Goal: Find specific page/section: Find specific page/section

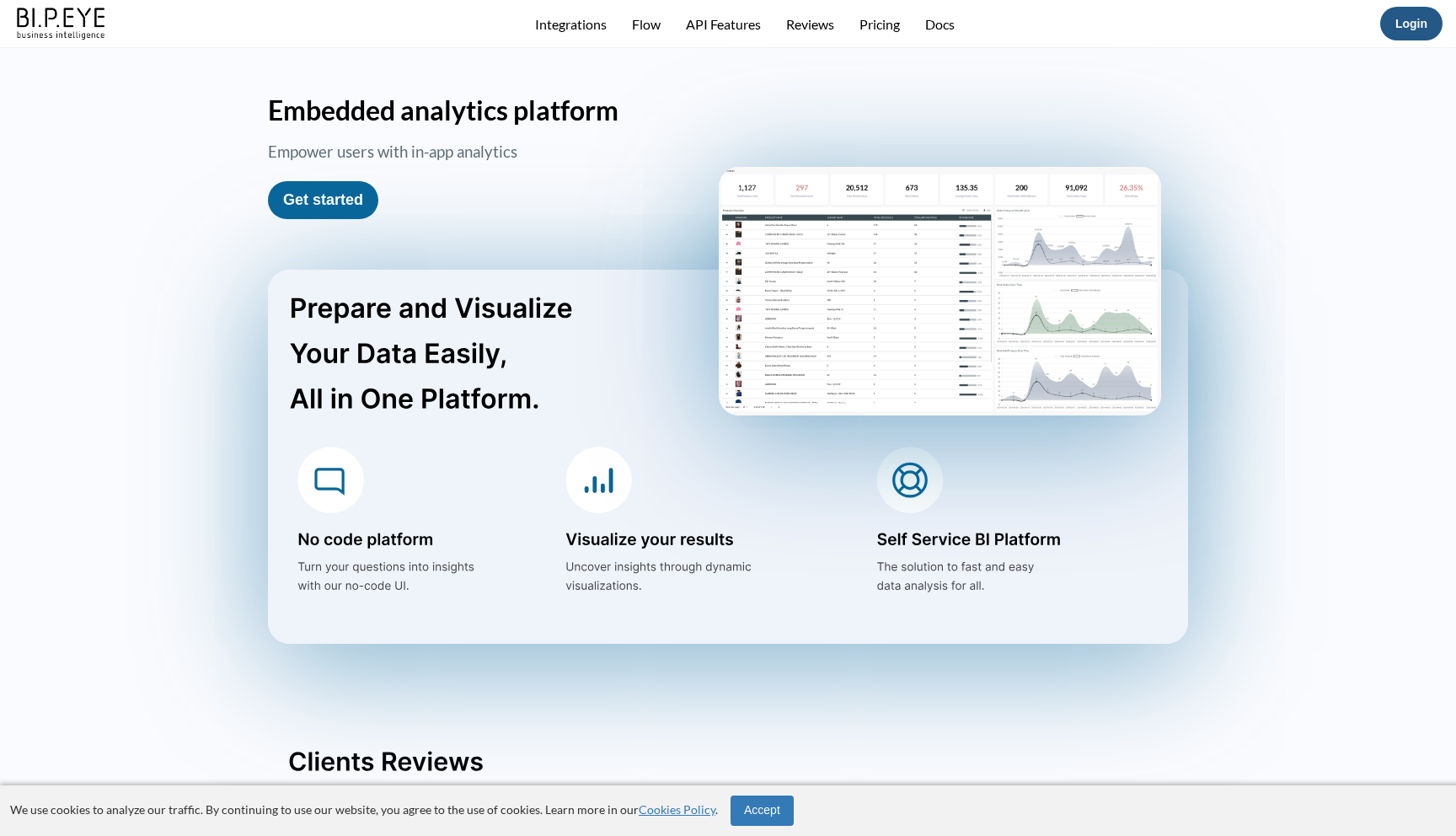
click at [1409, 26] on link "Login" at bounding box center [1411, 23] width 32 height 14
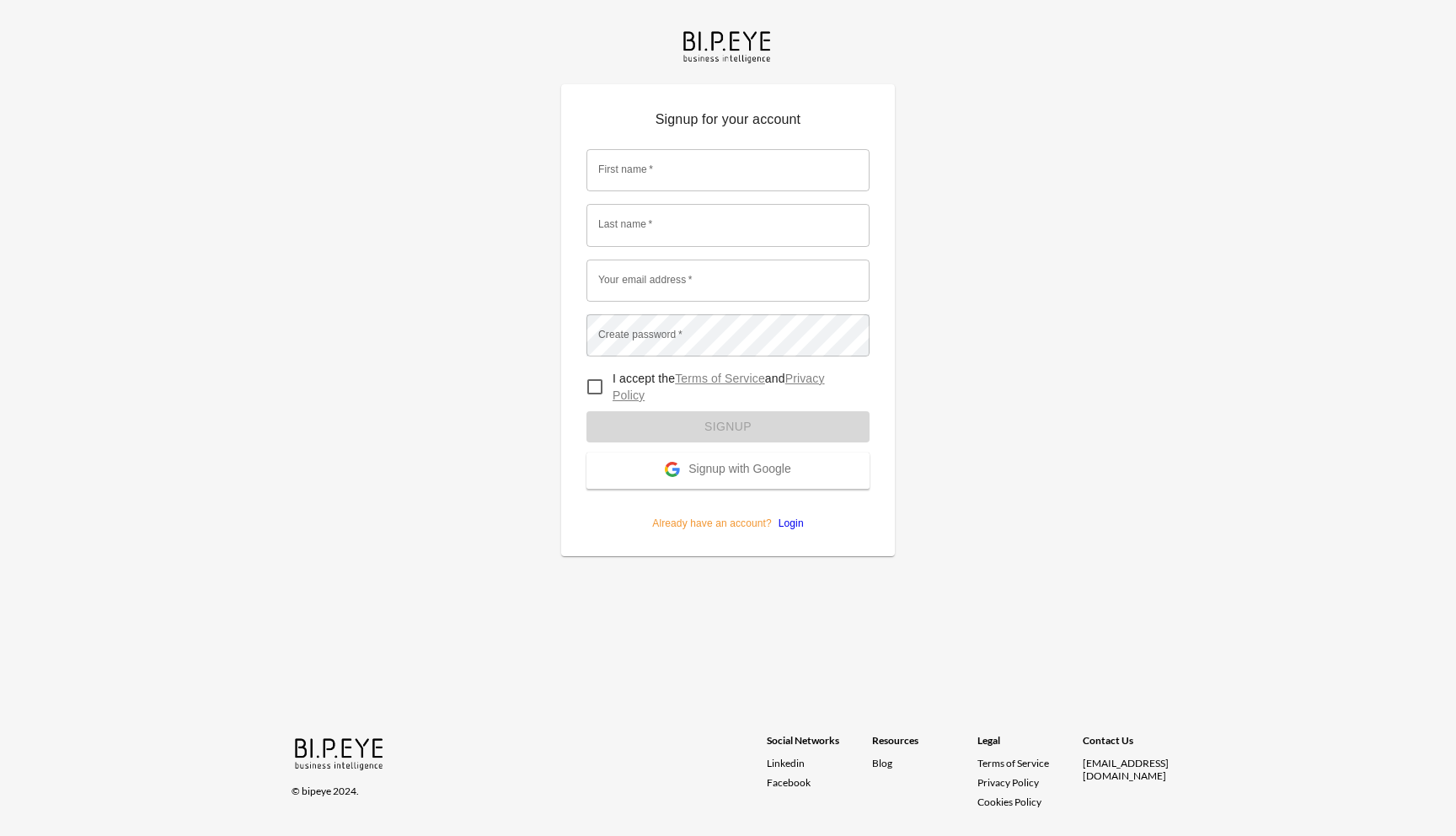
click at [668, 478] on div at bounding box center [673, 470] width 15 height 17
click at [783, 522] on link "Login" at bounding box center [787, 522] width 32 height 12
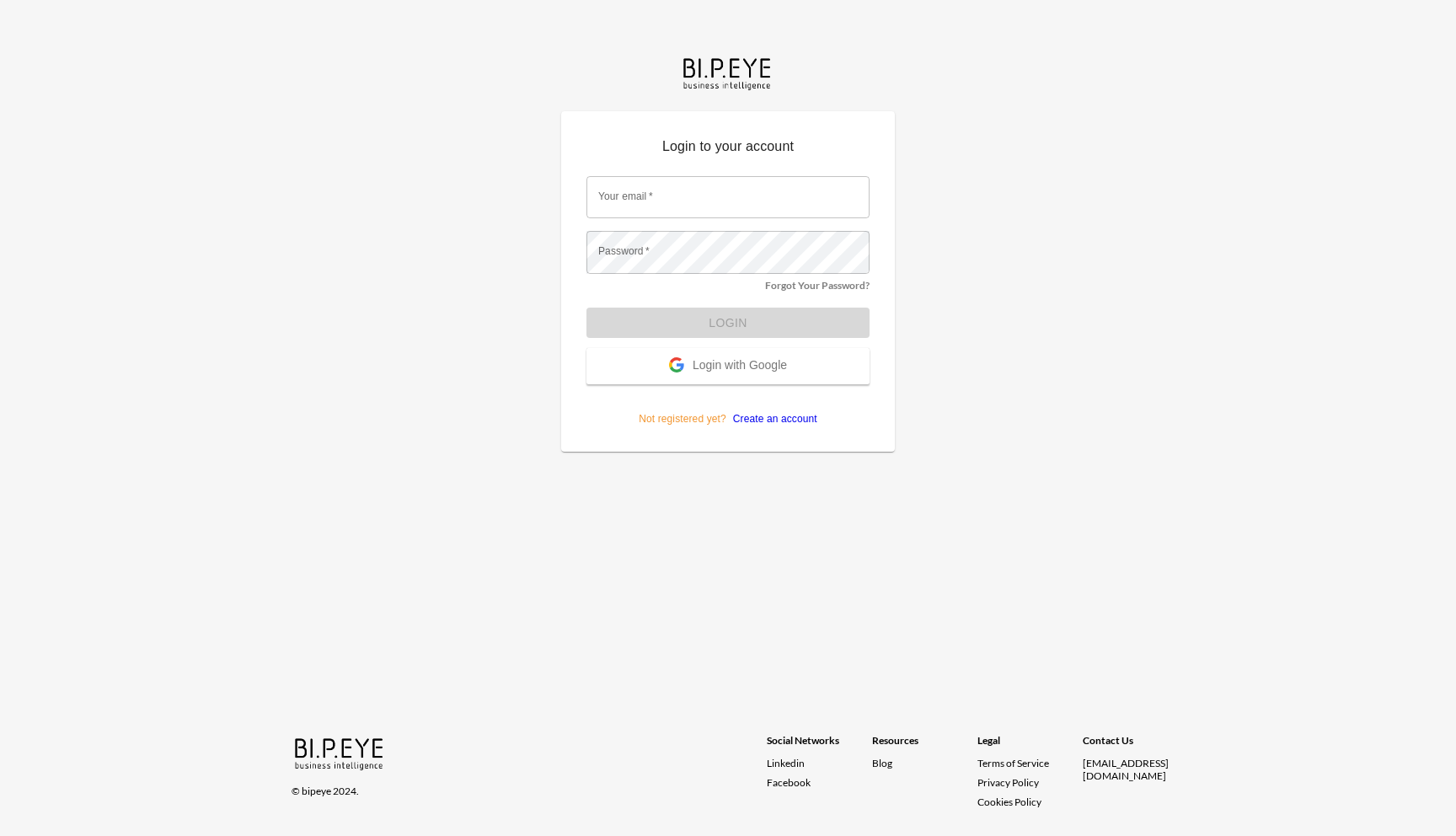
click at [715, 380] on button "Login with Google" at bounding box center [728, 366] width 283 height 36
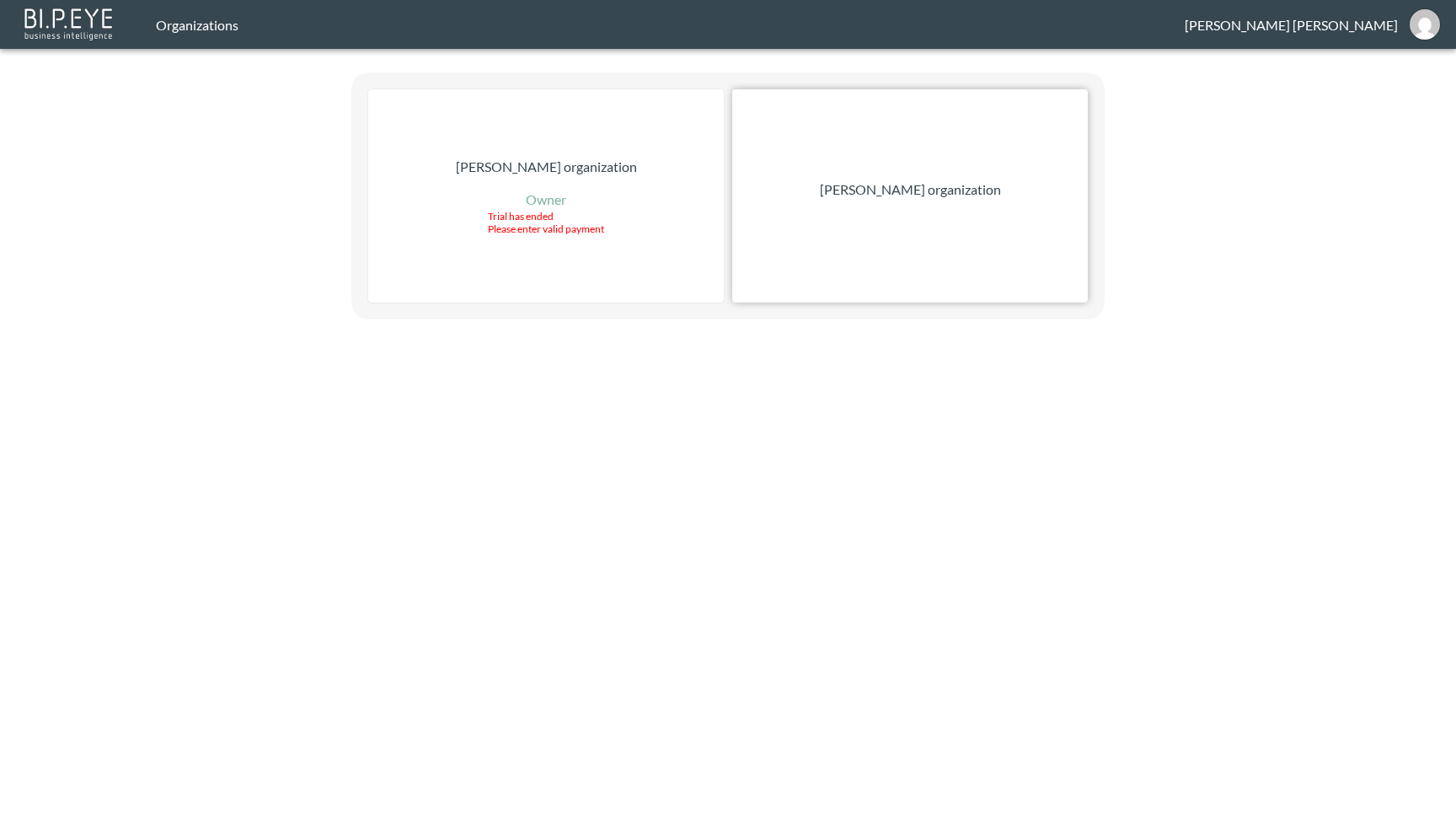
click at [914, 217] on div "Zach Bailet organization" at bounding box center [909, 195] width 355 height 213
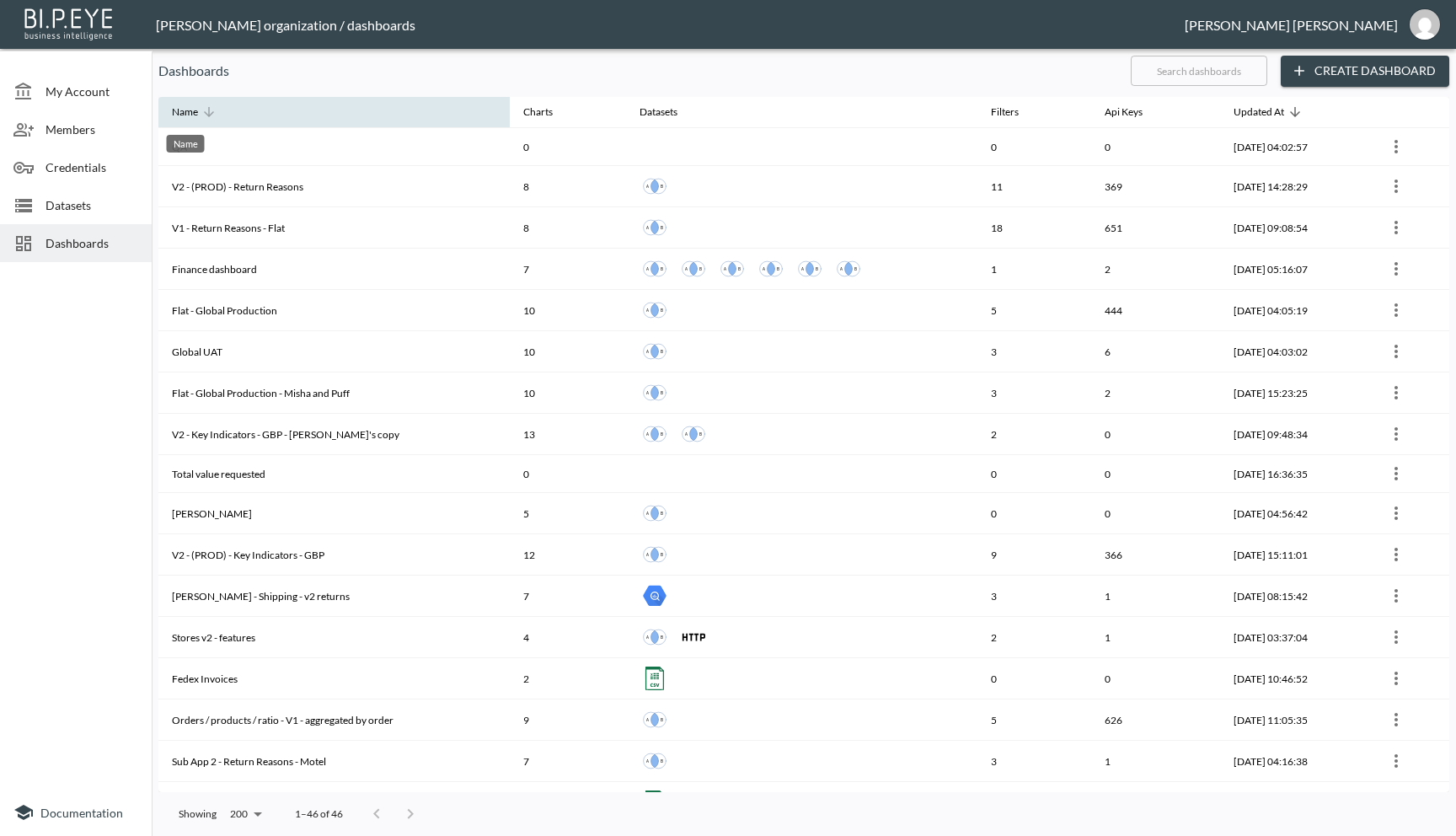
click at [181, 108] on div "Name" at bounding box center [185, 111] width 26 height 20
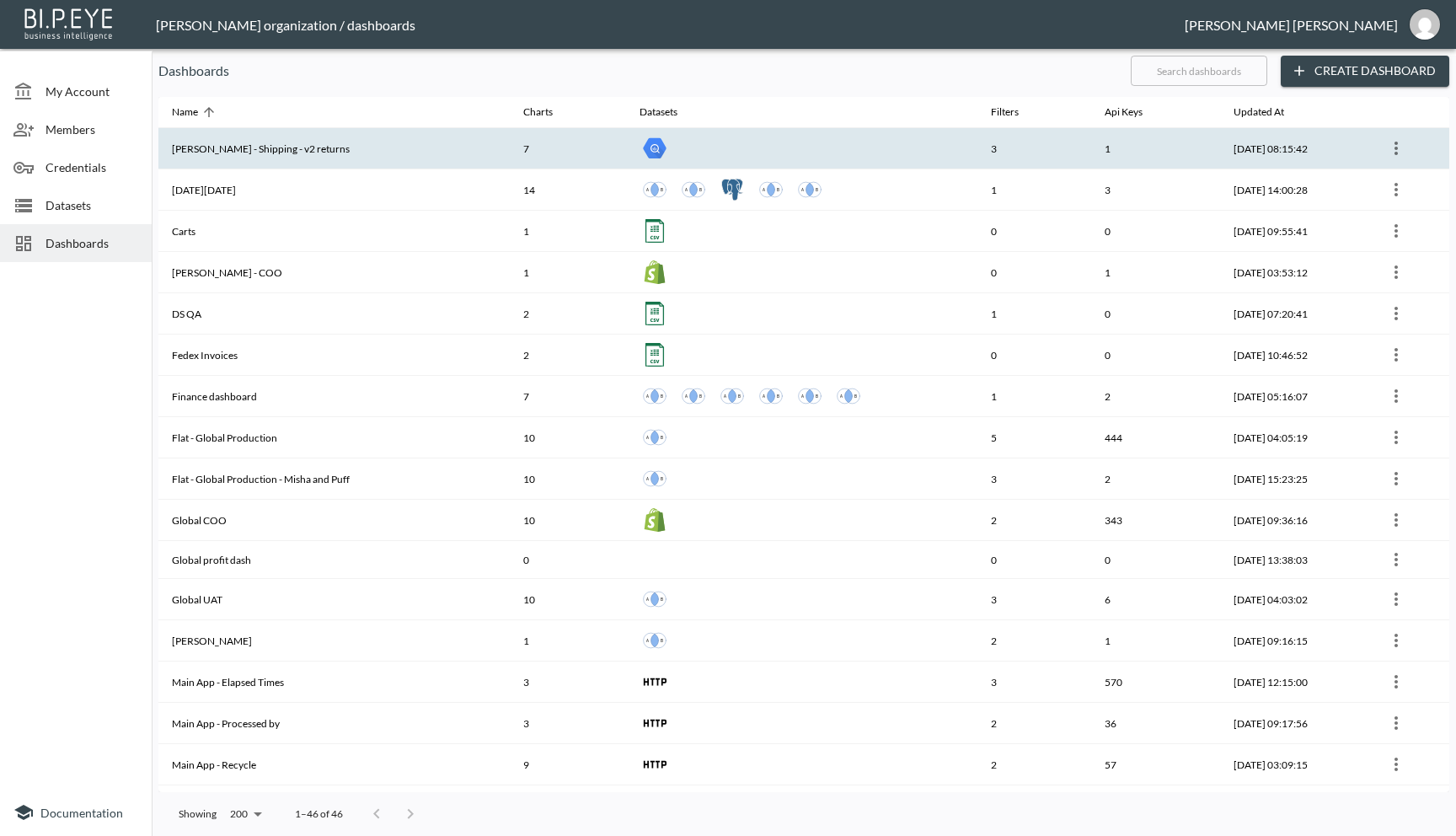
click at [316, 145] on th "Barkia - James - Shipping - v2 returns" at bounding box center [334, 148] width 351 height 42
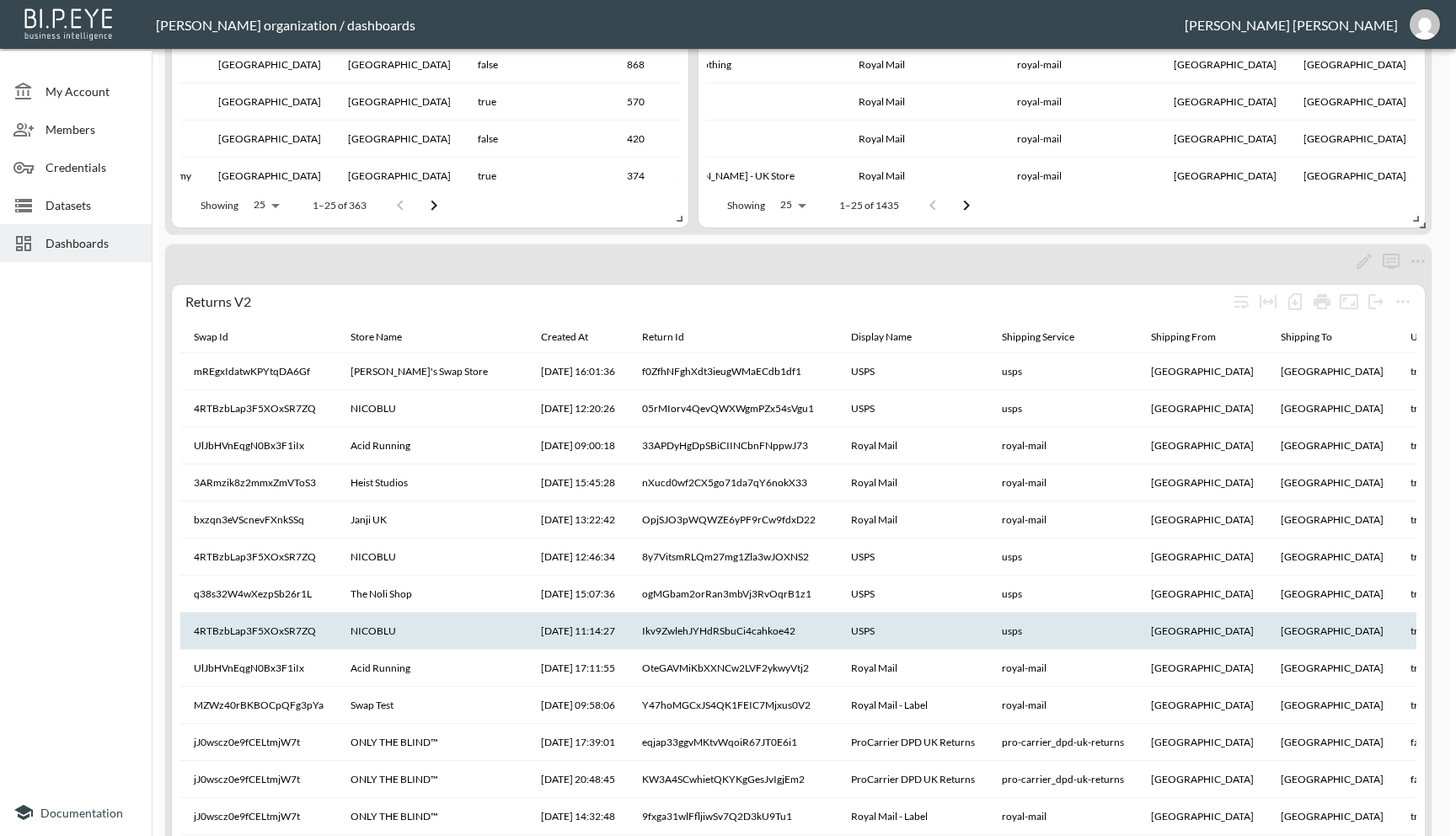
scroll to position [851, 0]
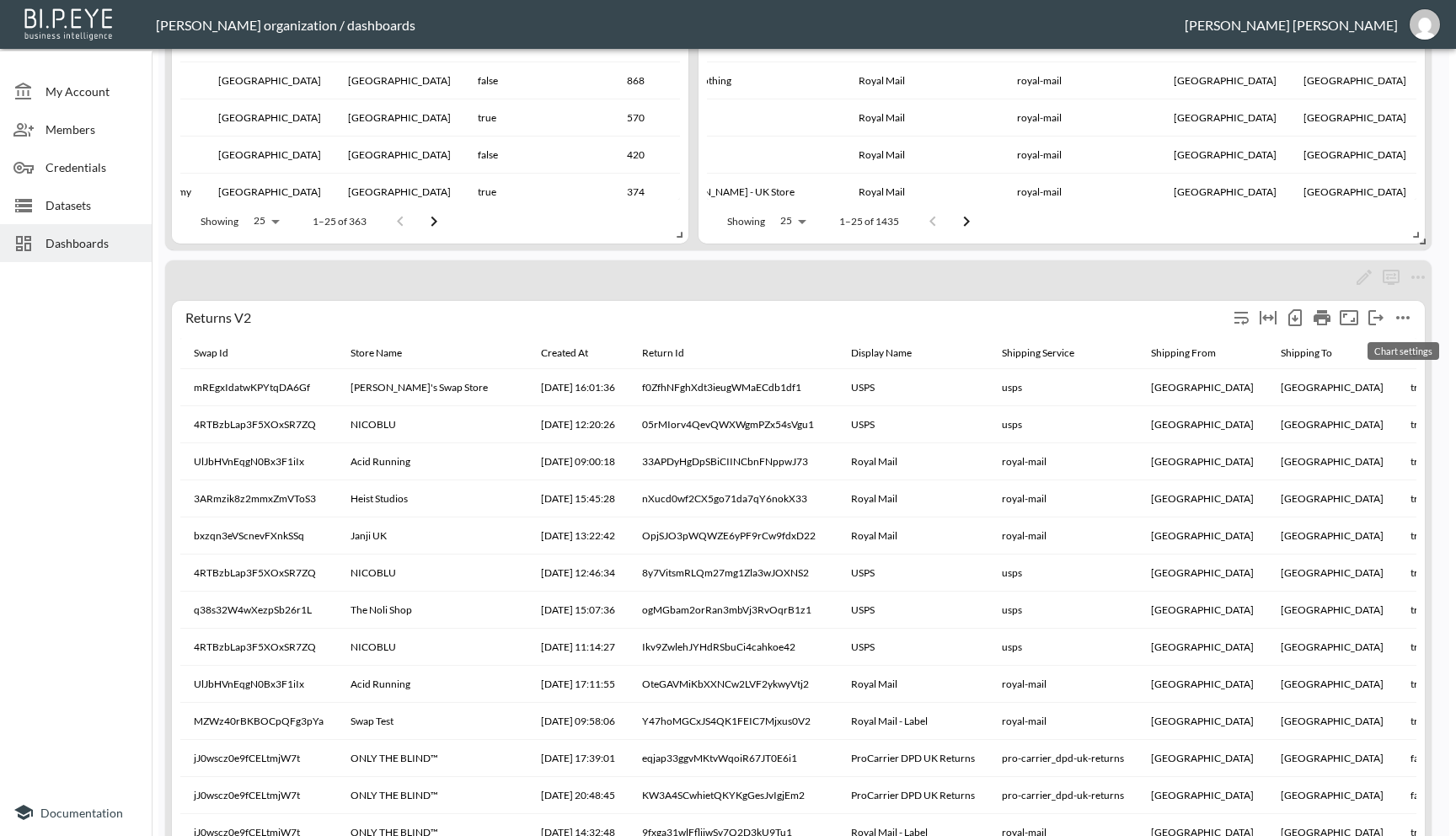
click at [1403, 316] on icon "more" at bounding box center [1403, 316] width 14 height 3
click at [1354, 465] on p "Go To Dataset" at bounding box center [1382, 465] width 82 height 20
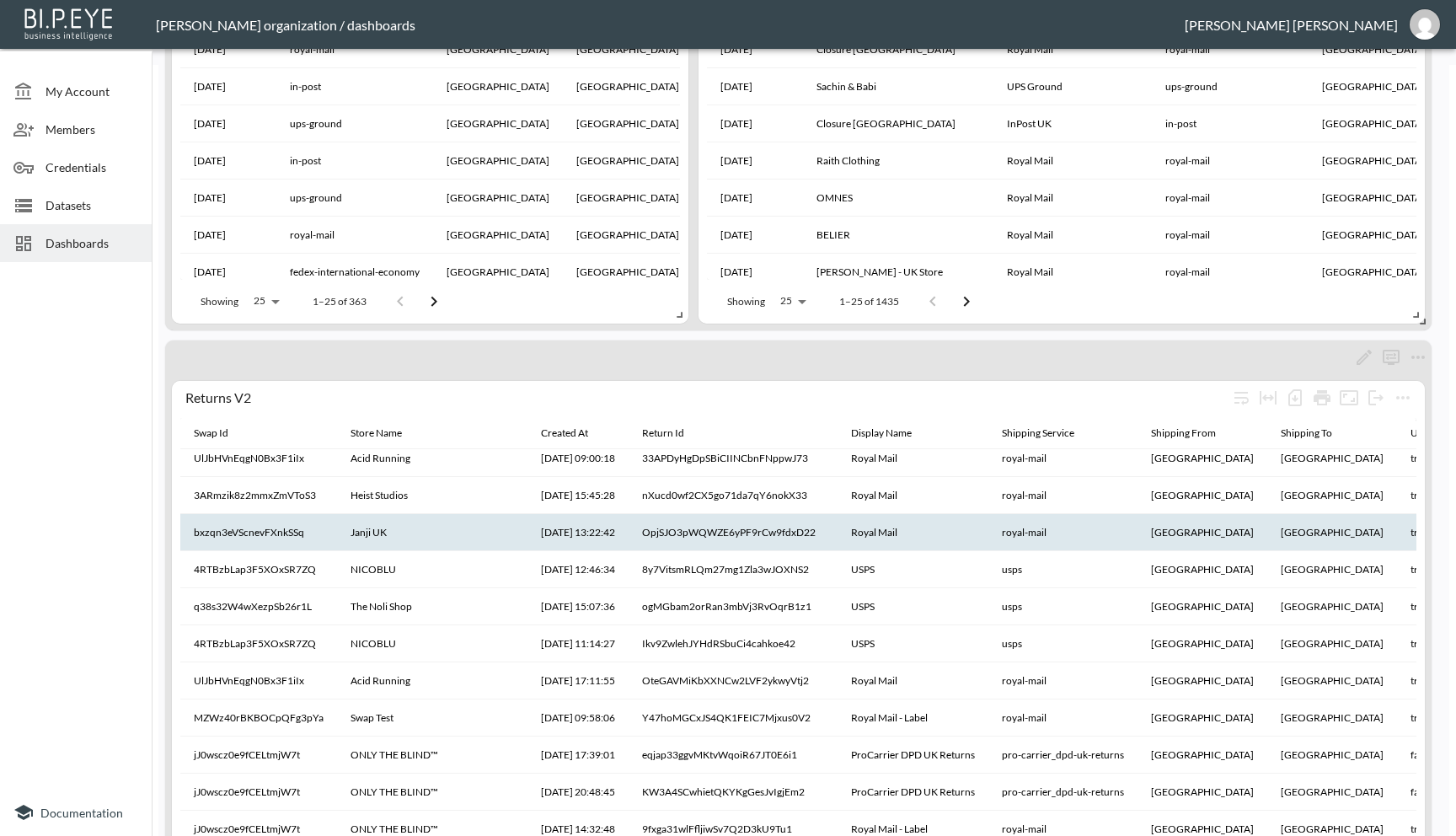
scroll to position [85, 0]
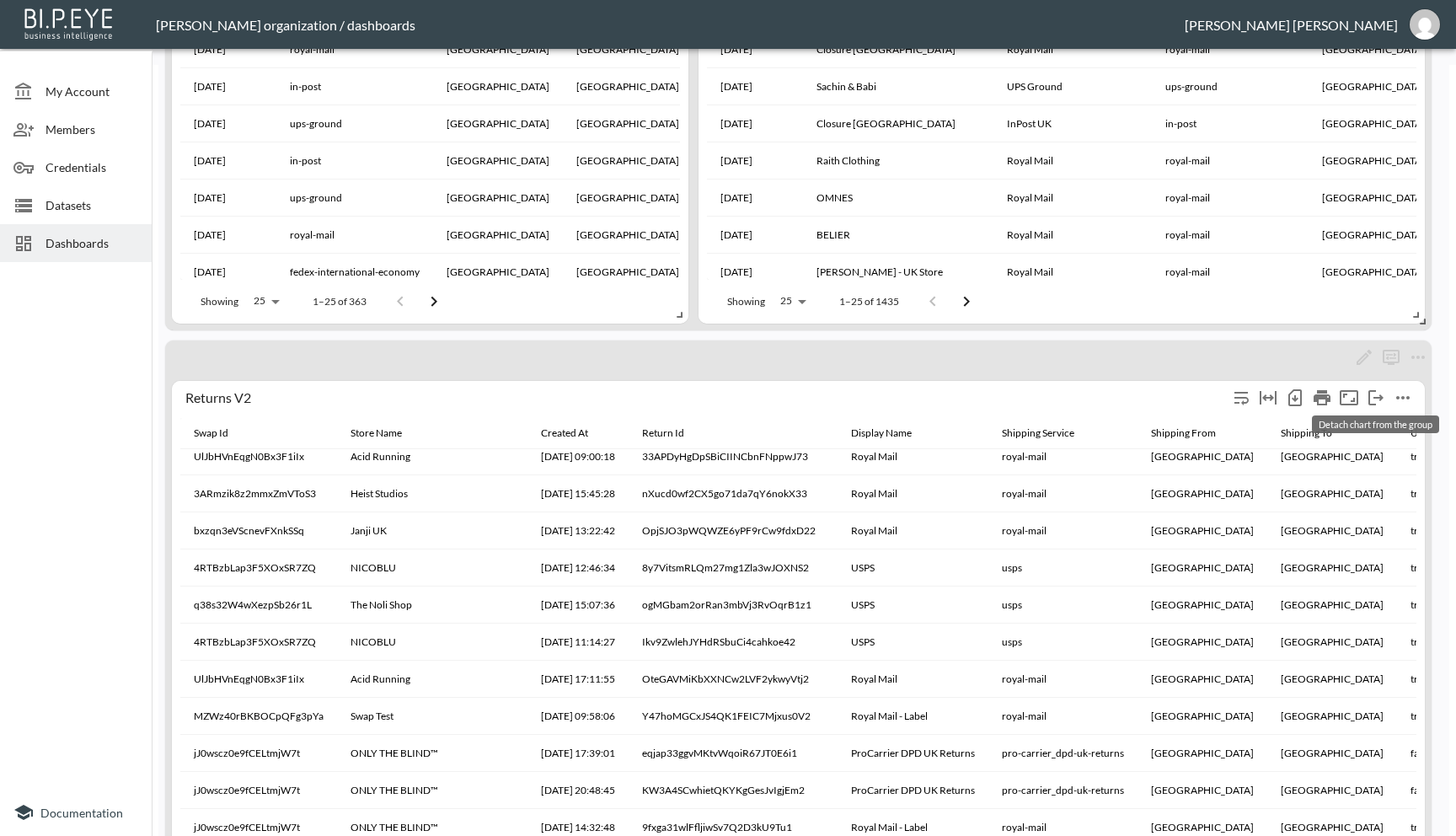
click at [1378, 400] on icon "more" at bounding box center [1376, 397] width 20 height 20
click at [1351, 423] on li "Detach chart from the group" at bounding box center [1343, 430] width 185 height 30
click at [1341, 433] on li "Detach chart from the group" at bounding box center [1343, 430] width 185 height 30
click at [1409, 394] on div at bounding box center [728, 418] width 1456 height 836
click at [1409, 394] on icon "more" at bounding box center [1403, 397] width 20 height 20
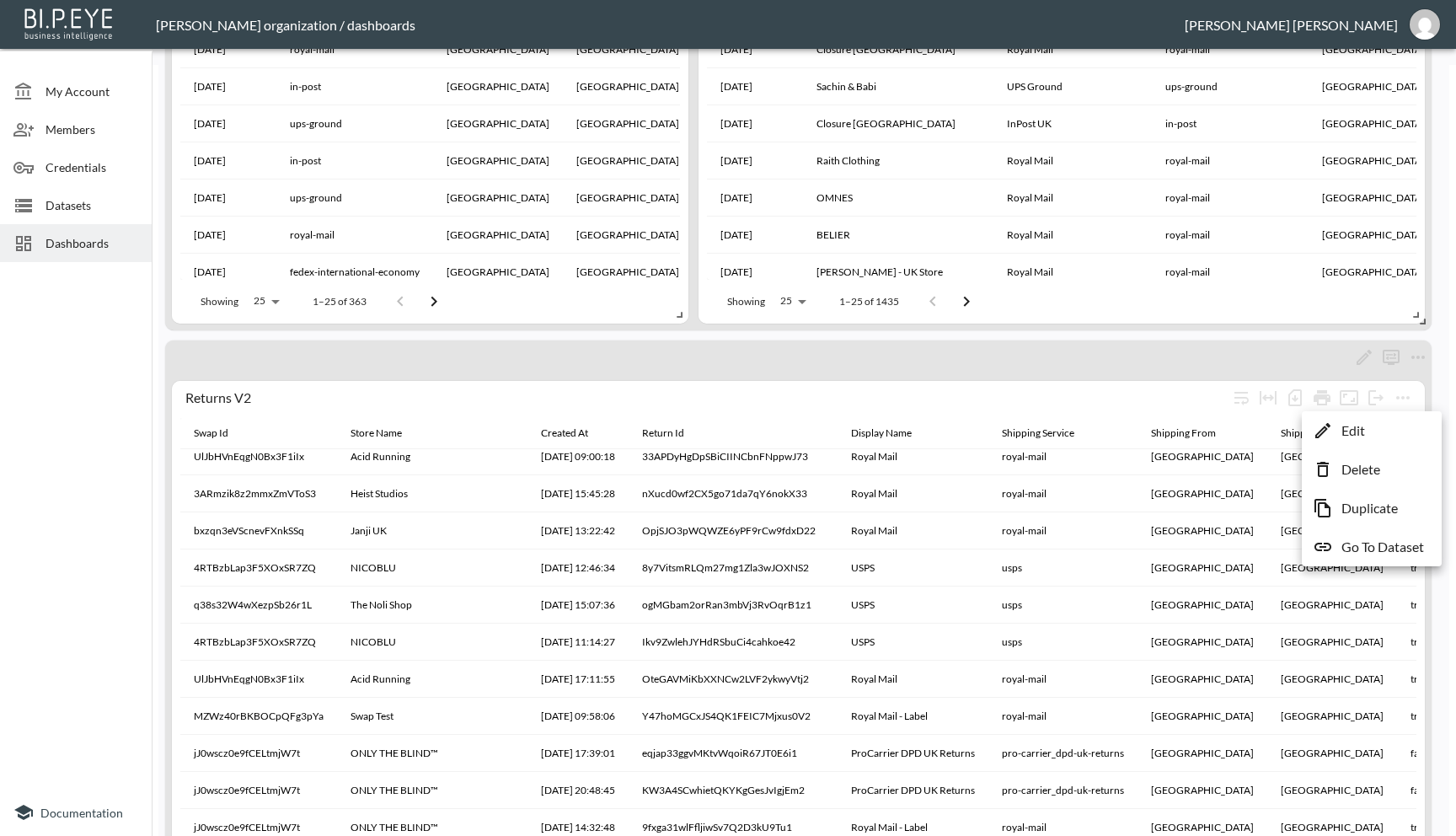
click at [1421, 355] on div at bounding box center [728, 418] width 1456 height 836
click at [1421, 355] on icon "more" at bounding box center [1418, 357] width 20 height 20
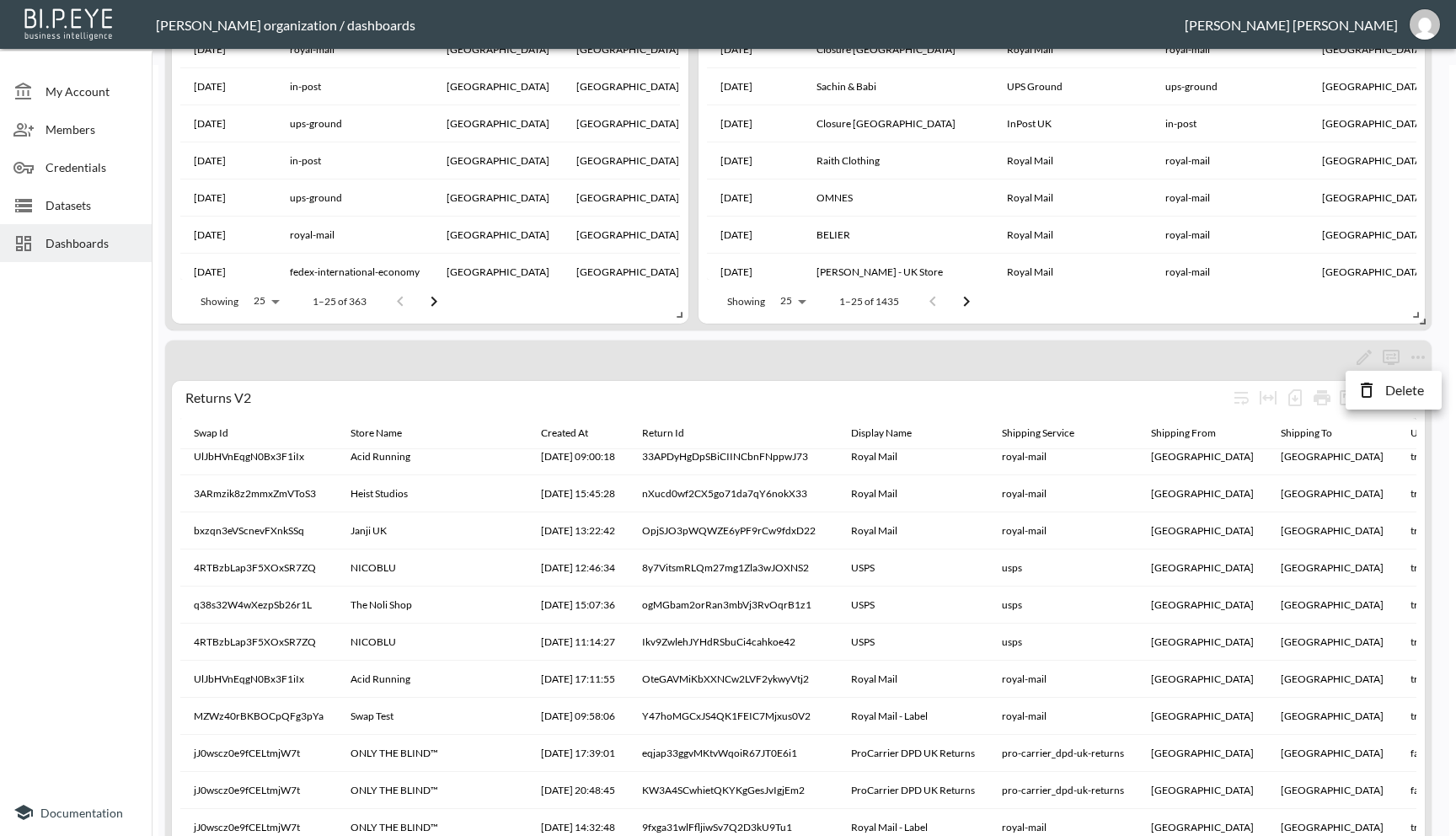
click at [1391, 355] on div at bounding box center [728, 418] width 1456 height 836
click at [1388, 359] on icon "more" at bounding box center [1391, 356] width 10 height 7
click at [1388, 359] on div at bounding box center [728, 418] width 1456 height 836
click at [1388, 359] on icon "more" at bounding box center [1391, 356] width 10 height 7
click at [1241, 352] on div at bounding box center [728, 418] width 1456 height 836
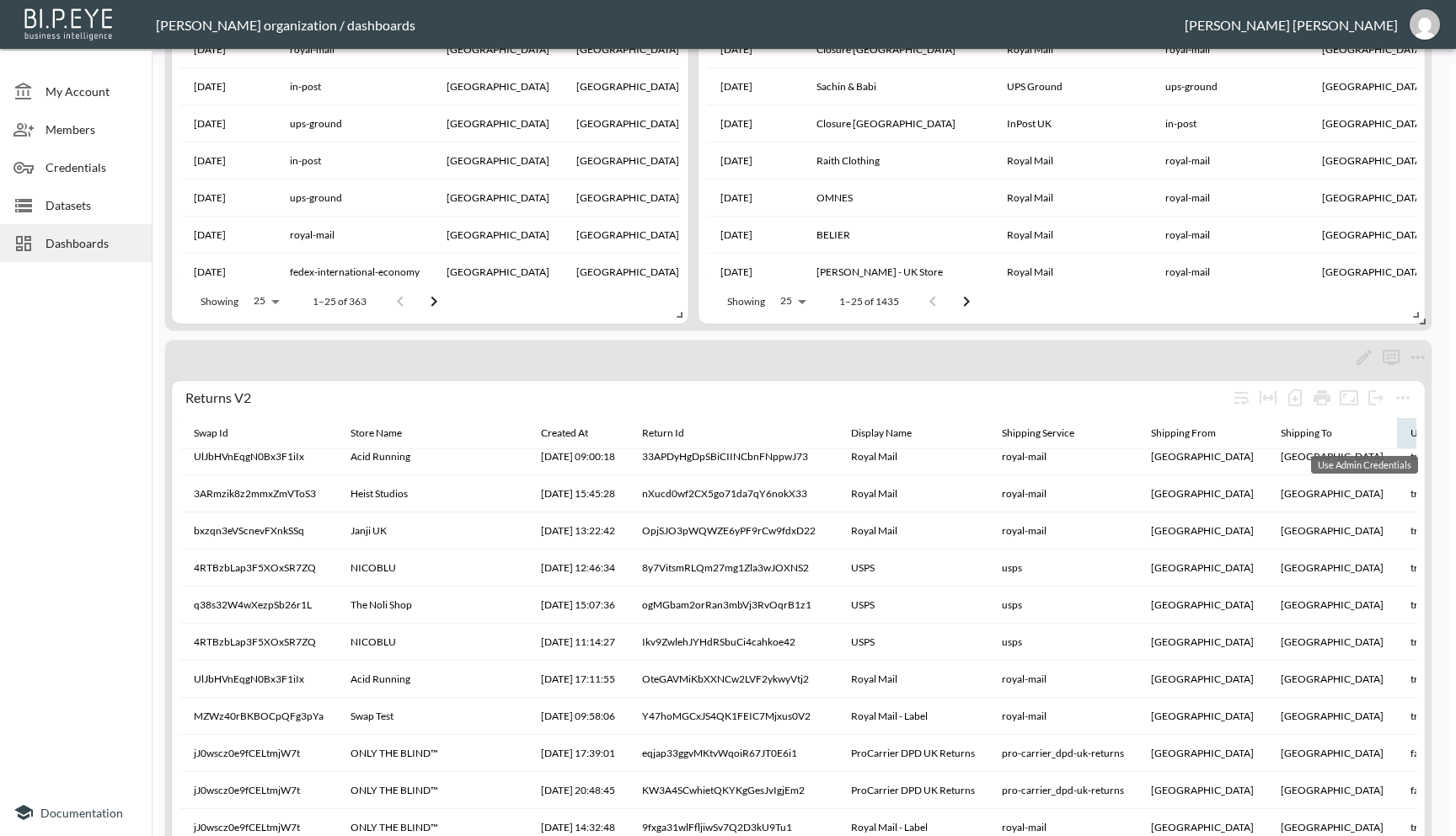
click at [1410, 429] on div "Use Admin Credentials" at bounding box center [1461, 433] width 101 height 20
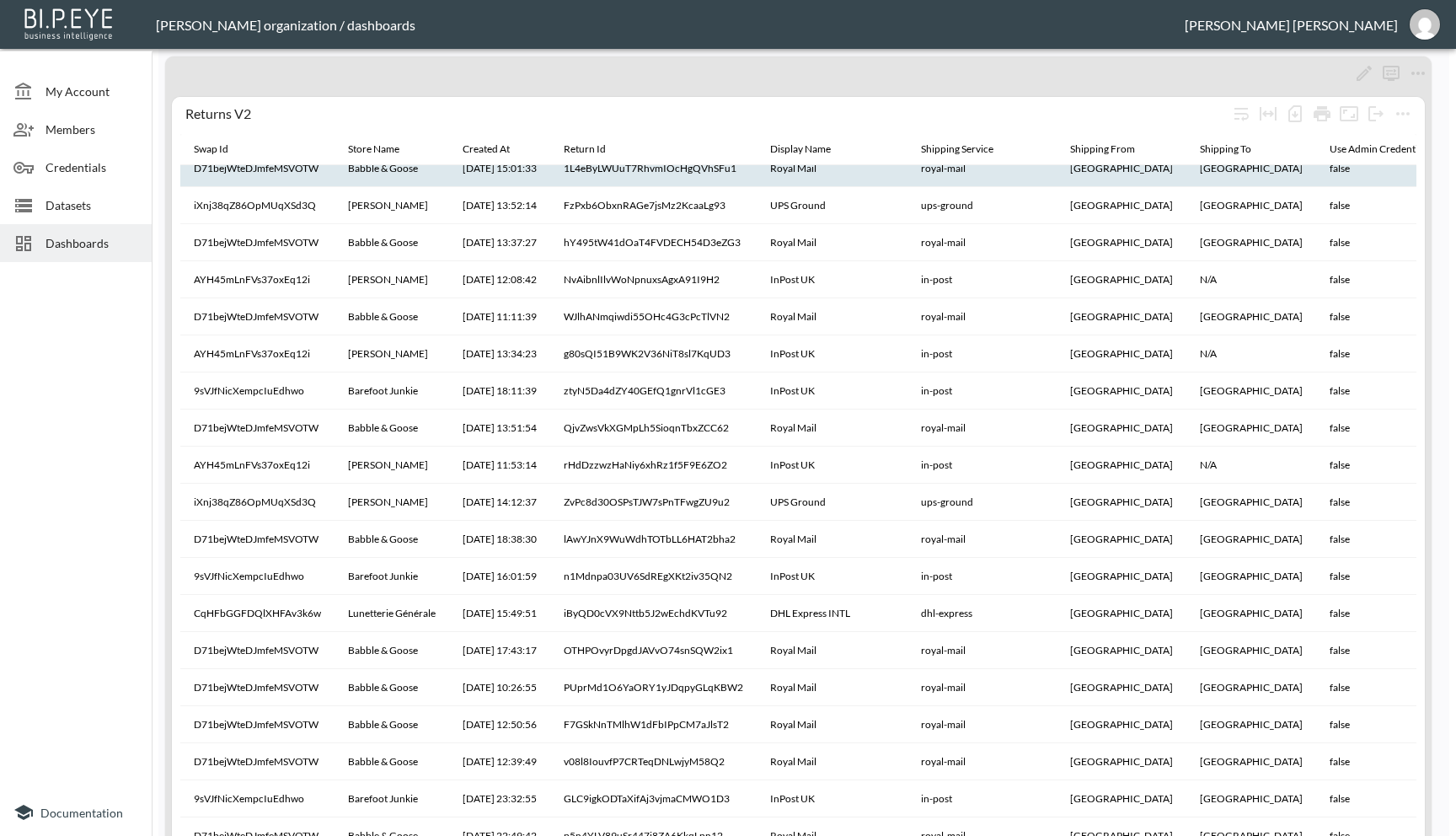
scroll to position [1178, 0]
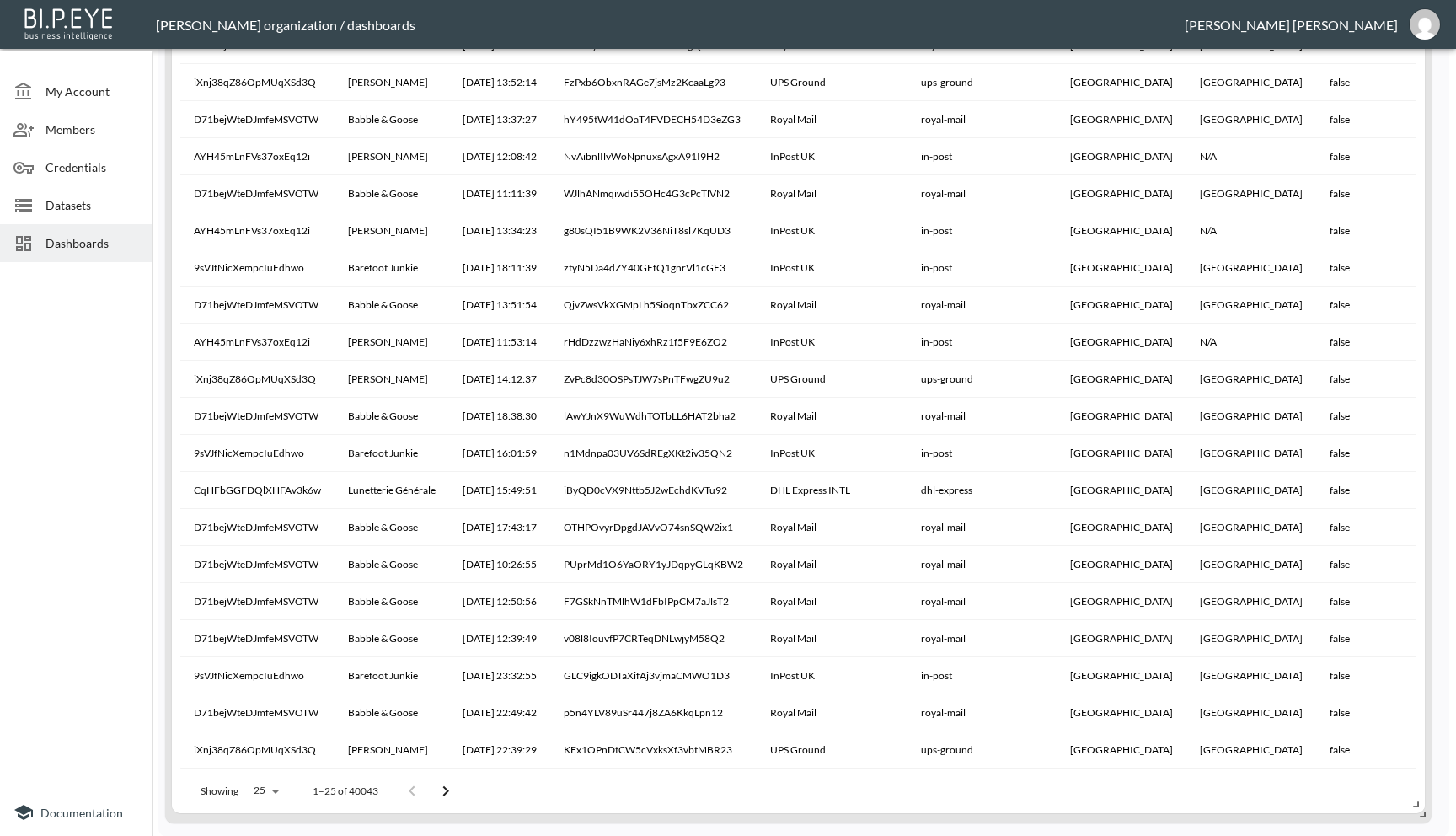
click at [448, 789] on icon "Go to next page" at bounding box center [445, 791] width 20 height 20
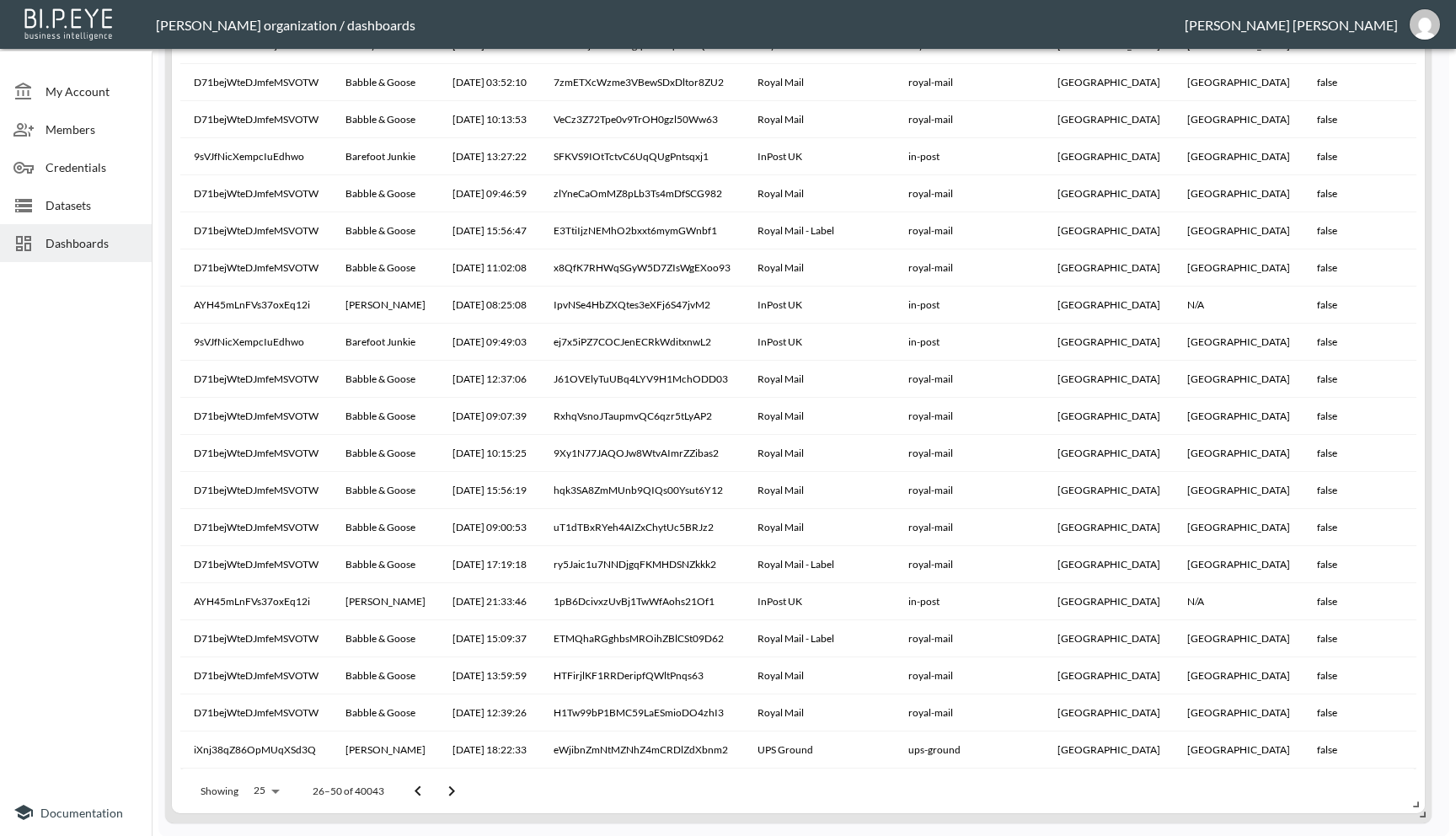
click at [448, 789] on icon "Go to next page" at bounding box center [451, 791] width 20 height 20
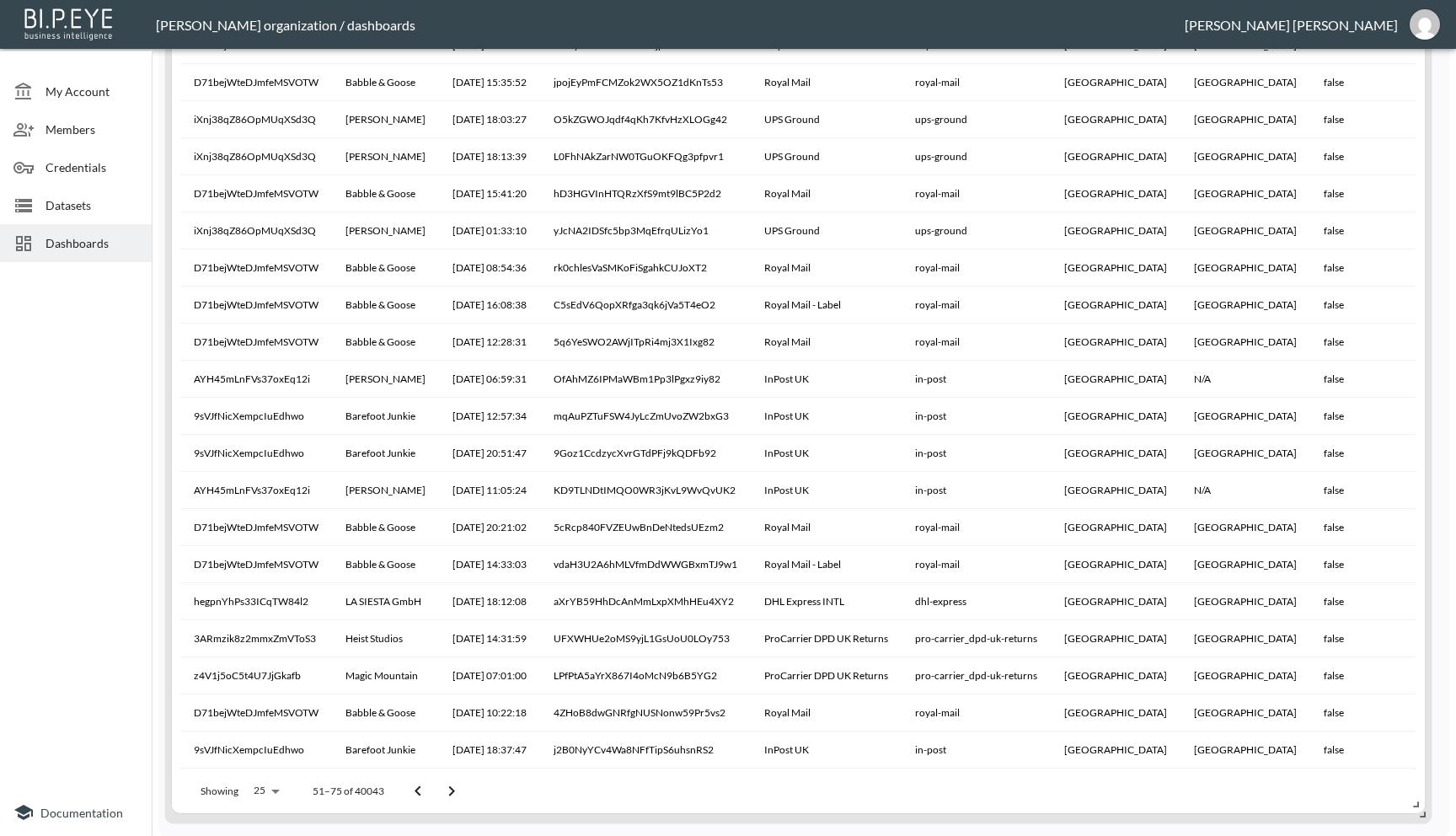
click at [448, 789] on icon "Go to next page" at bounding box center [451, 791] width 20 height 20
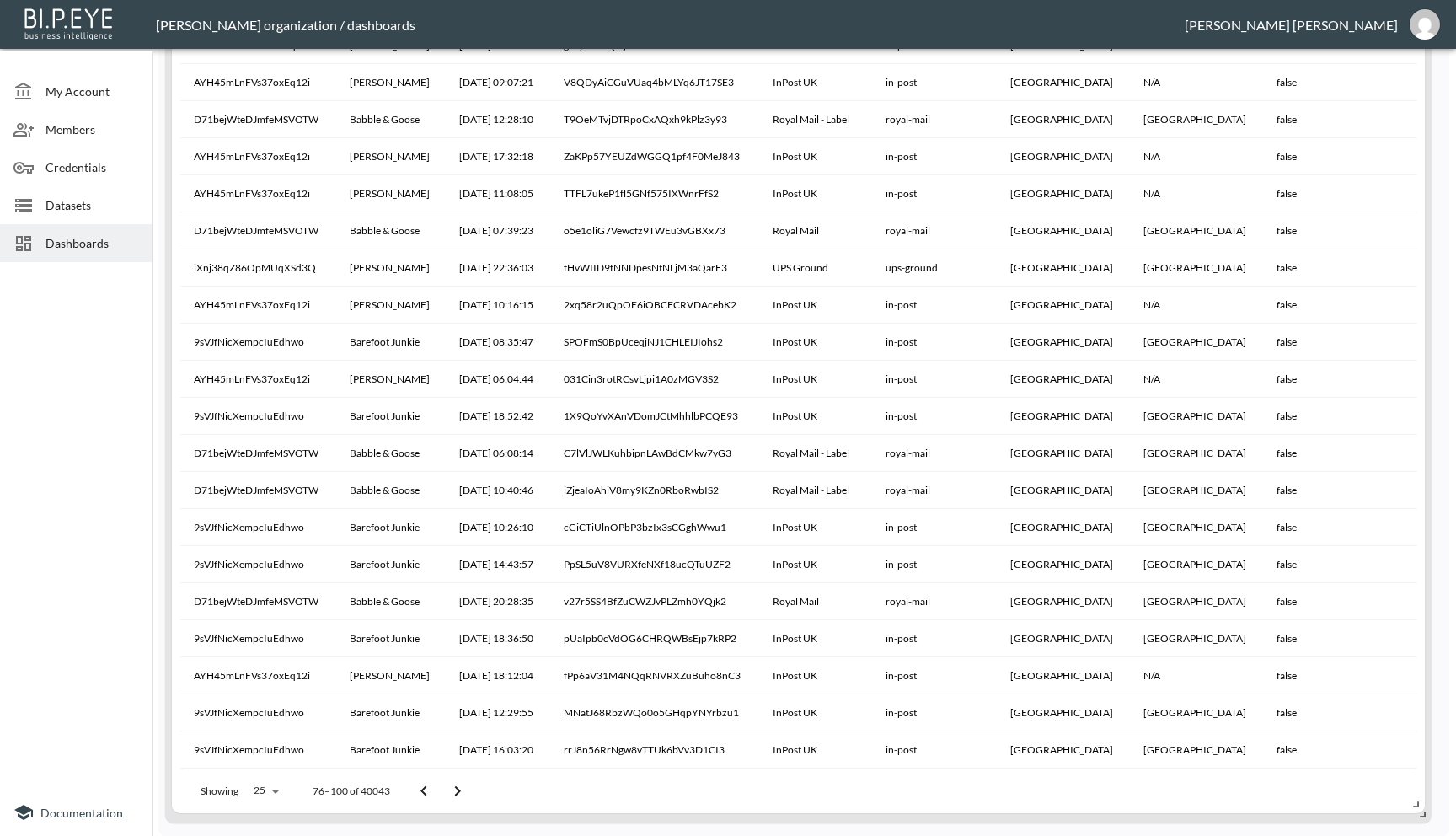
click at [448, 789] on icon "Go to next page" at bounding box center [457, 791] width 20 height 20
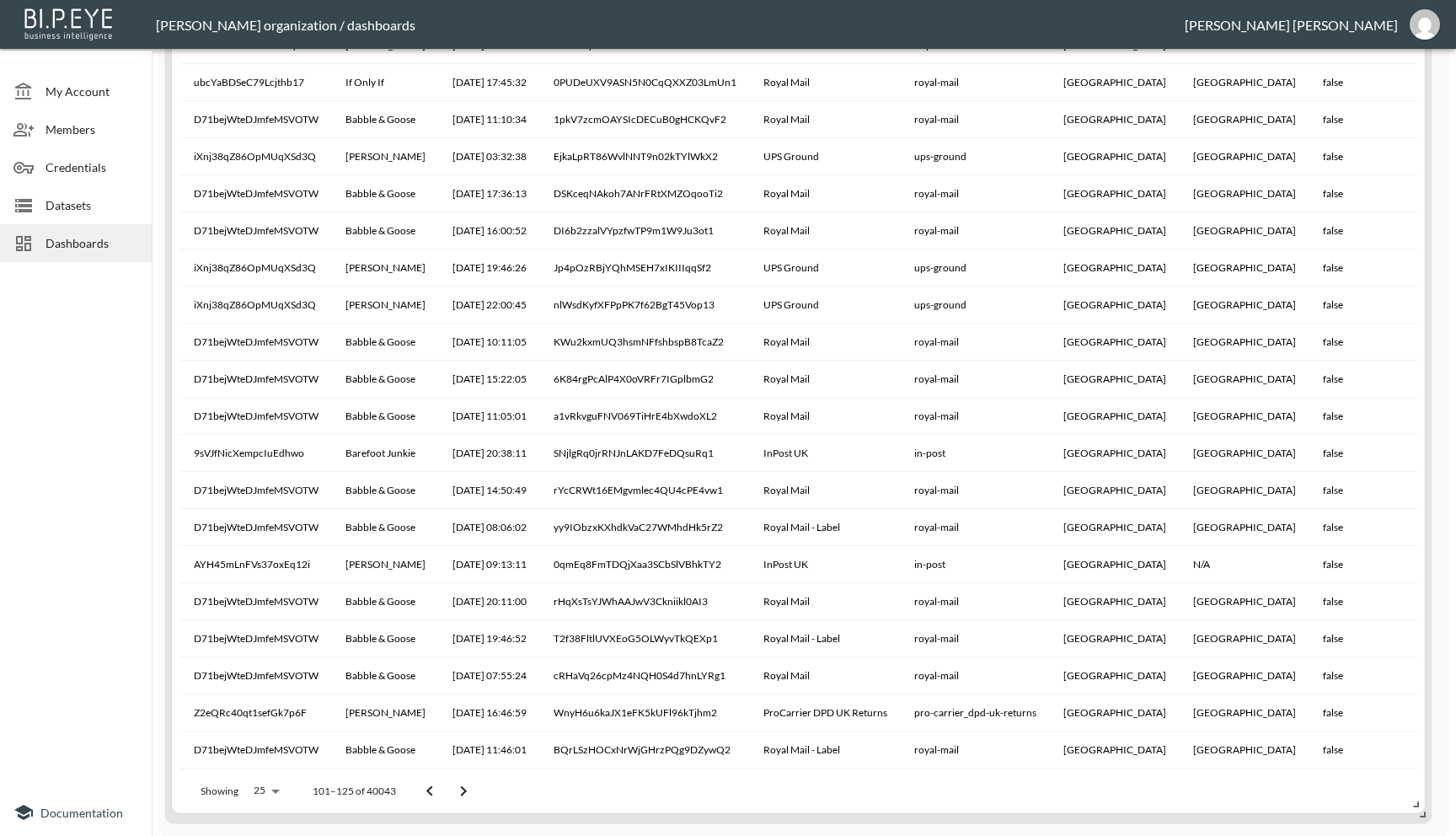
scroll to position [209, 0]
click at [448, 789] on button "Go to next page" at bounding box center [463, 791] width 34 height 34
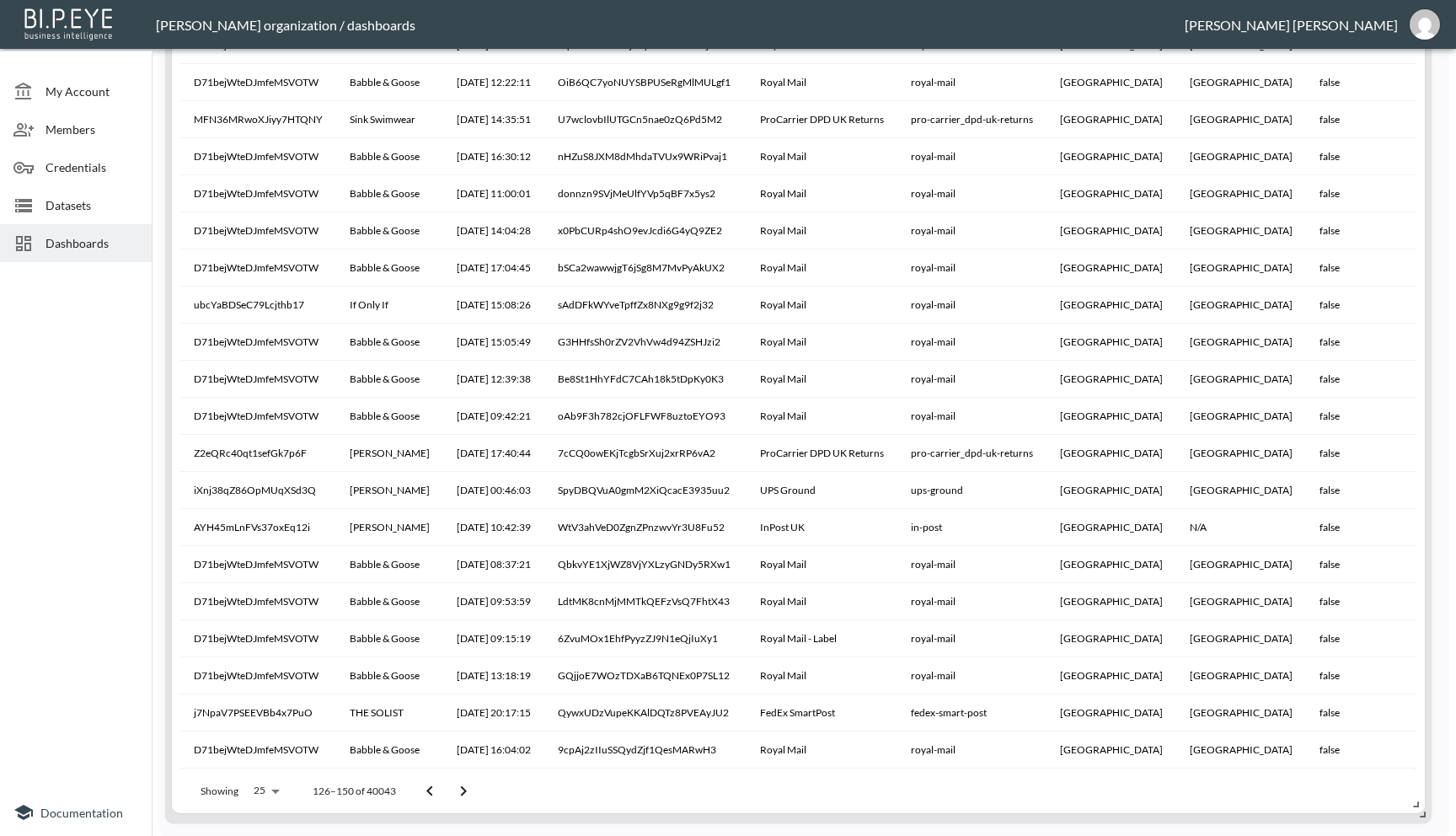
click at [448, 789] on button "Go to next page" at bounding box center [463, 791] width 34 height 34
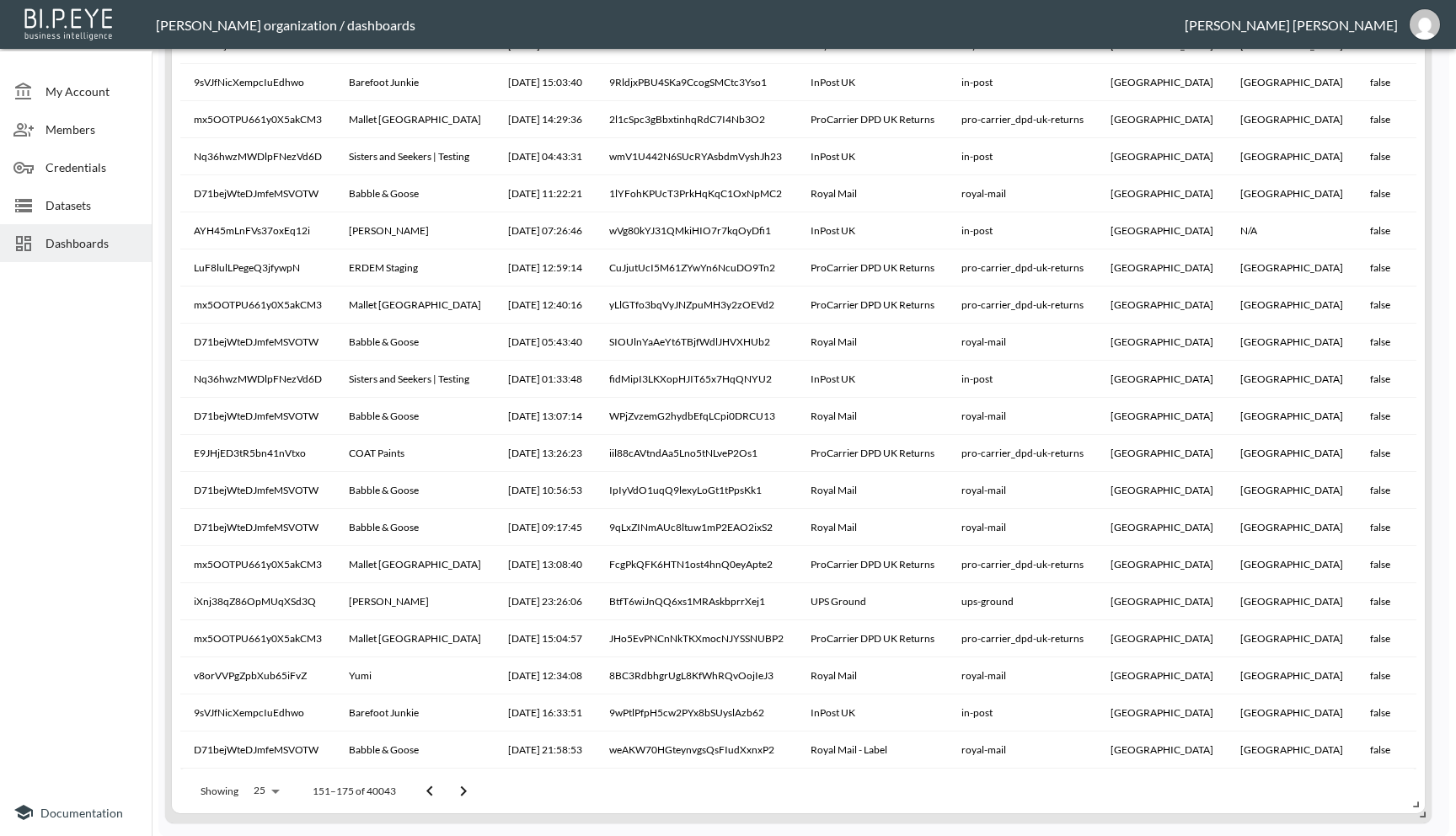
click at [448, 789] on button "Go to next page" at bounding box center [463, 791] width 34 height 34
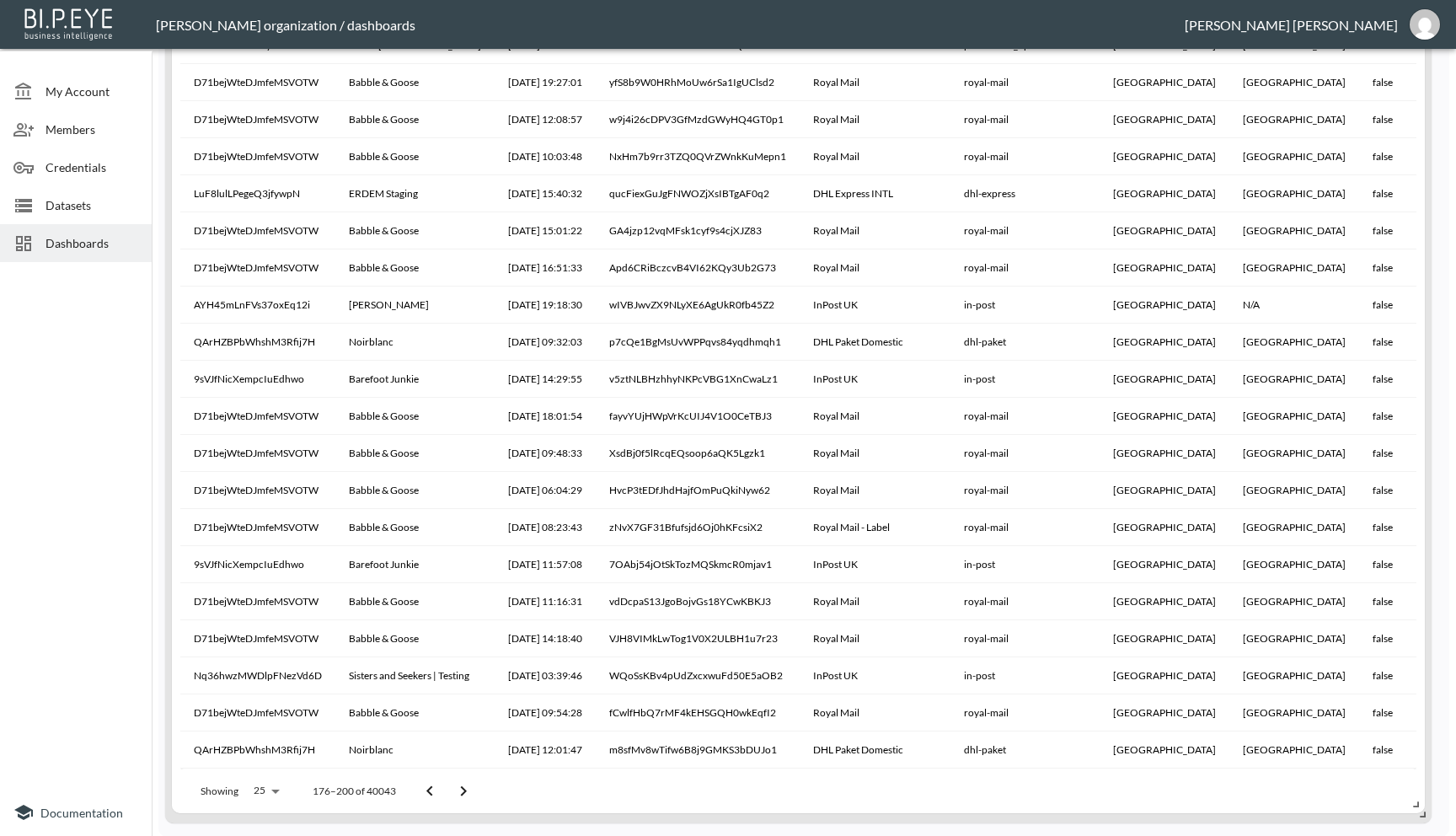
click at [448, 789] on button "Go to next page" at bounding box center [463, 791] width 34 height 34
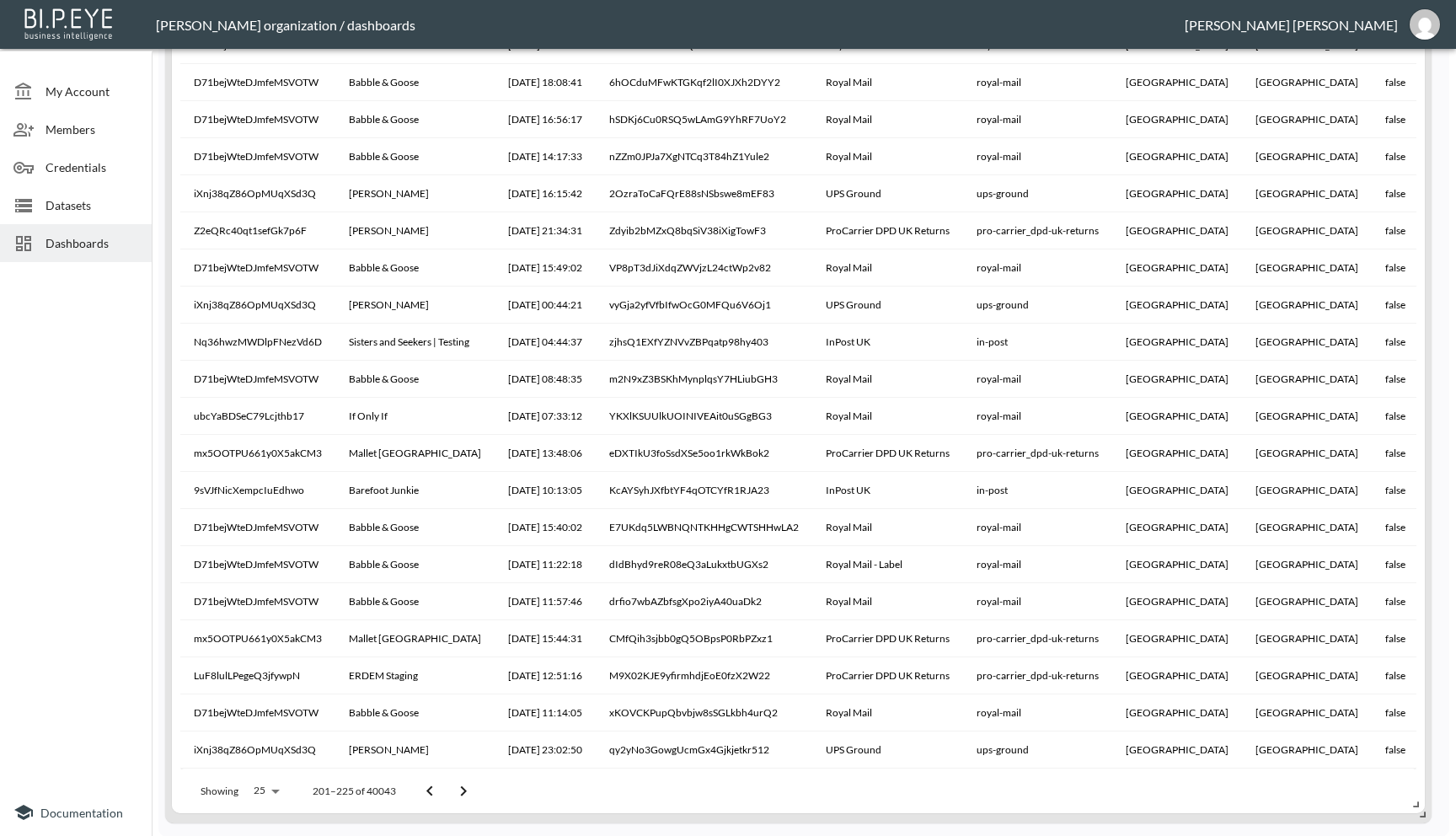
click at [448, 789] on button "Go to next page" at bounding box center [463, 791] width 34 height 34
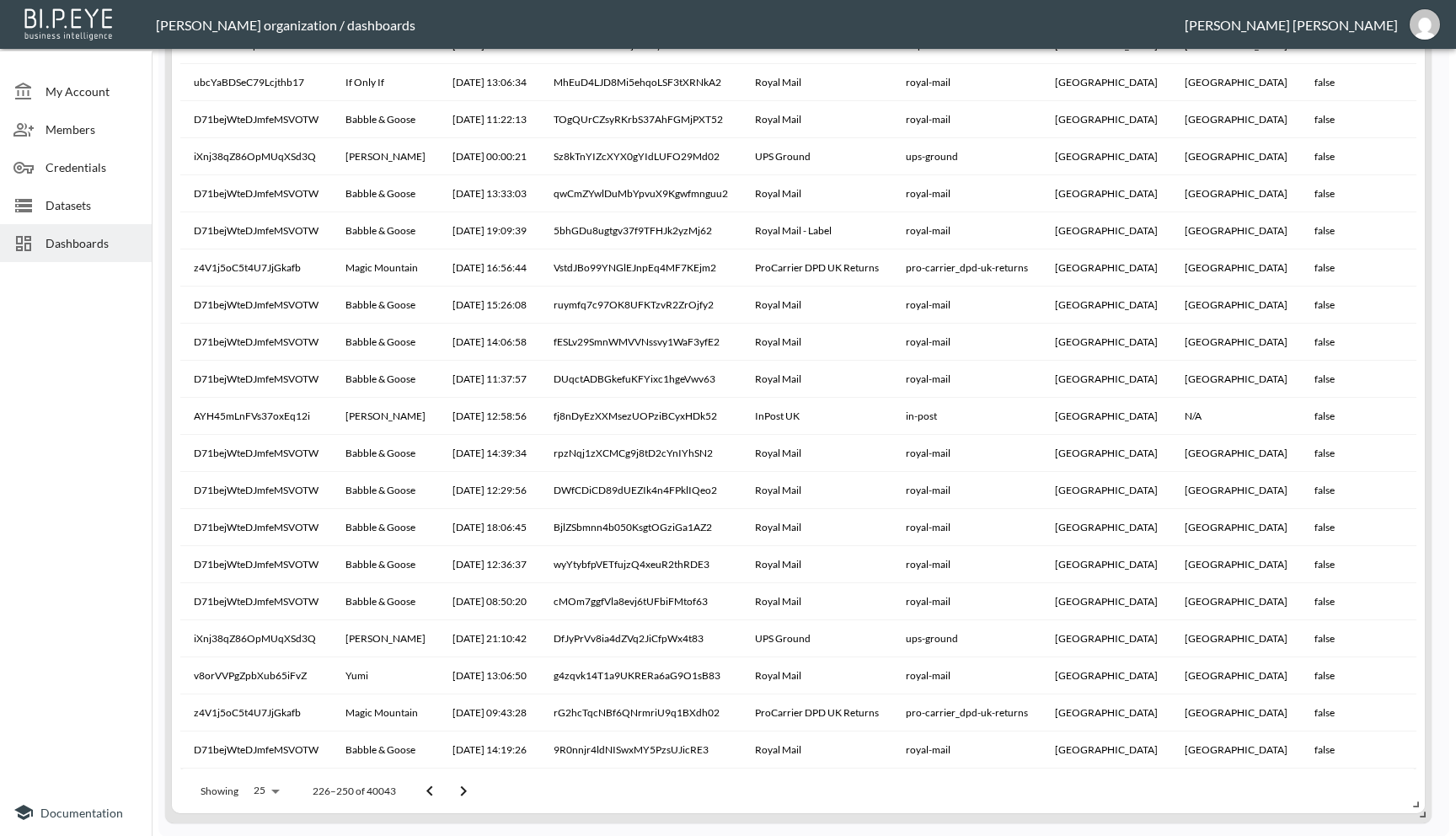
click at [448, 789] on button "Go to next page" at bounding box center [463, 791] width 34 height 34
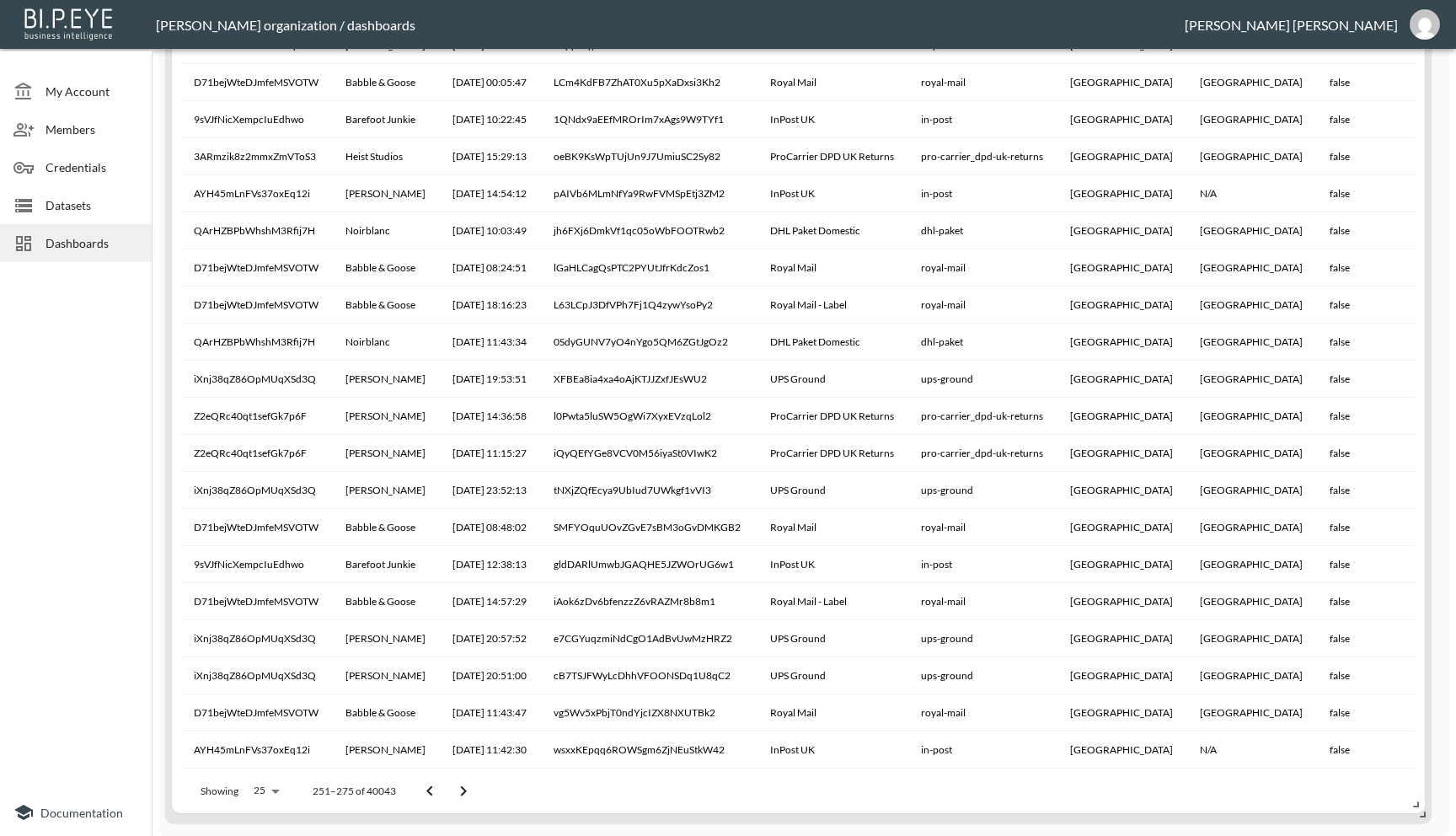
click at [448, 789] on button "Go to next page" at bounding box center [463, 791] width 34 height 34
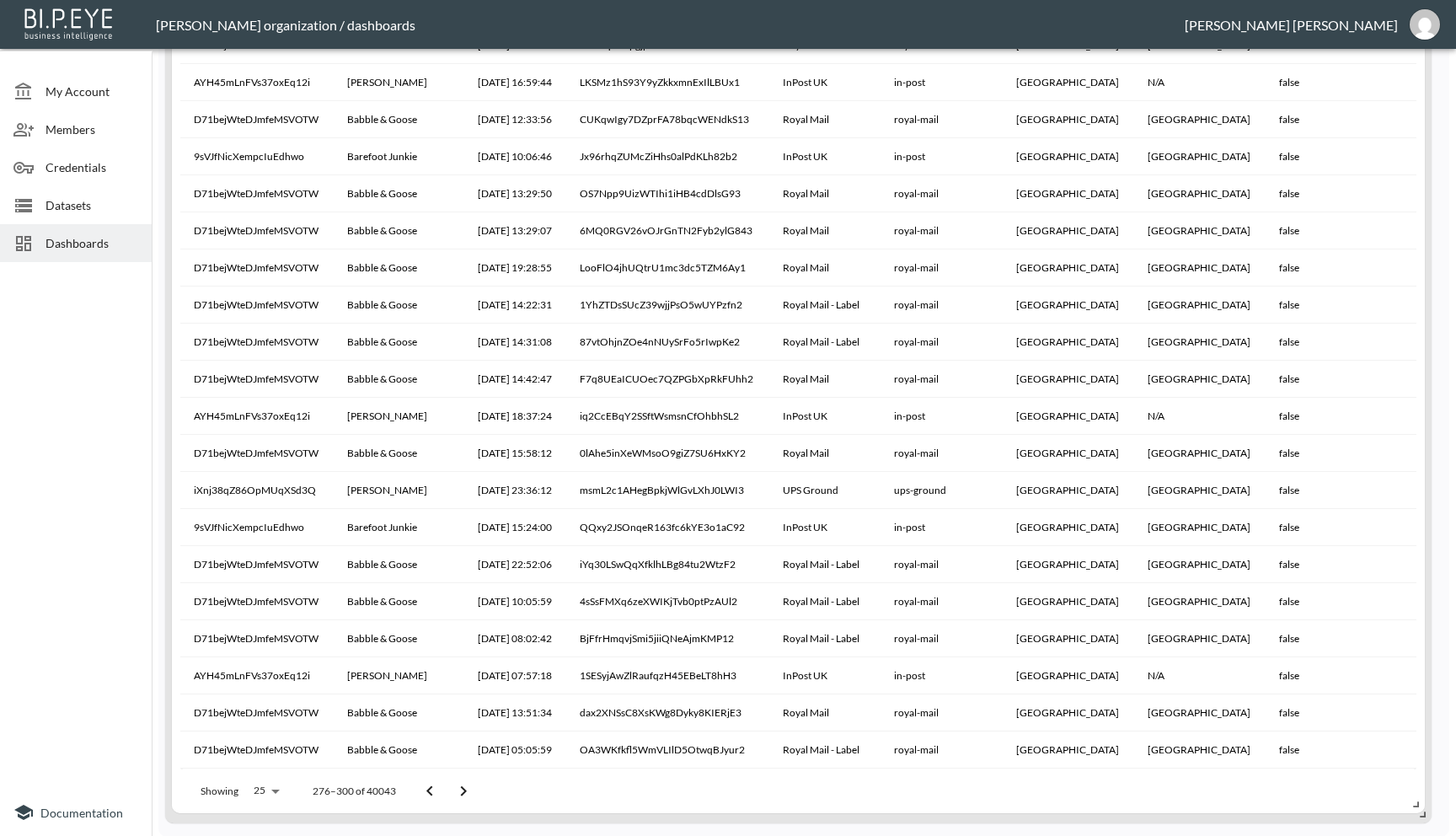
click at [448, 789] on button "Go to next page" at bounding box center [463, 791] width 34 height 34
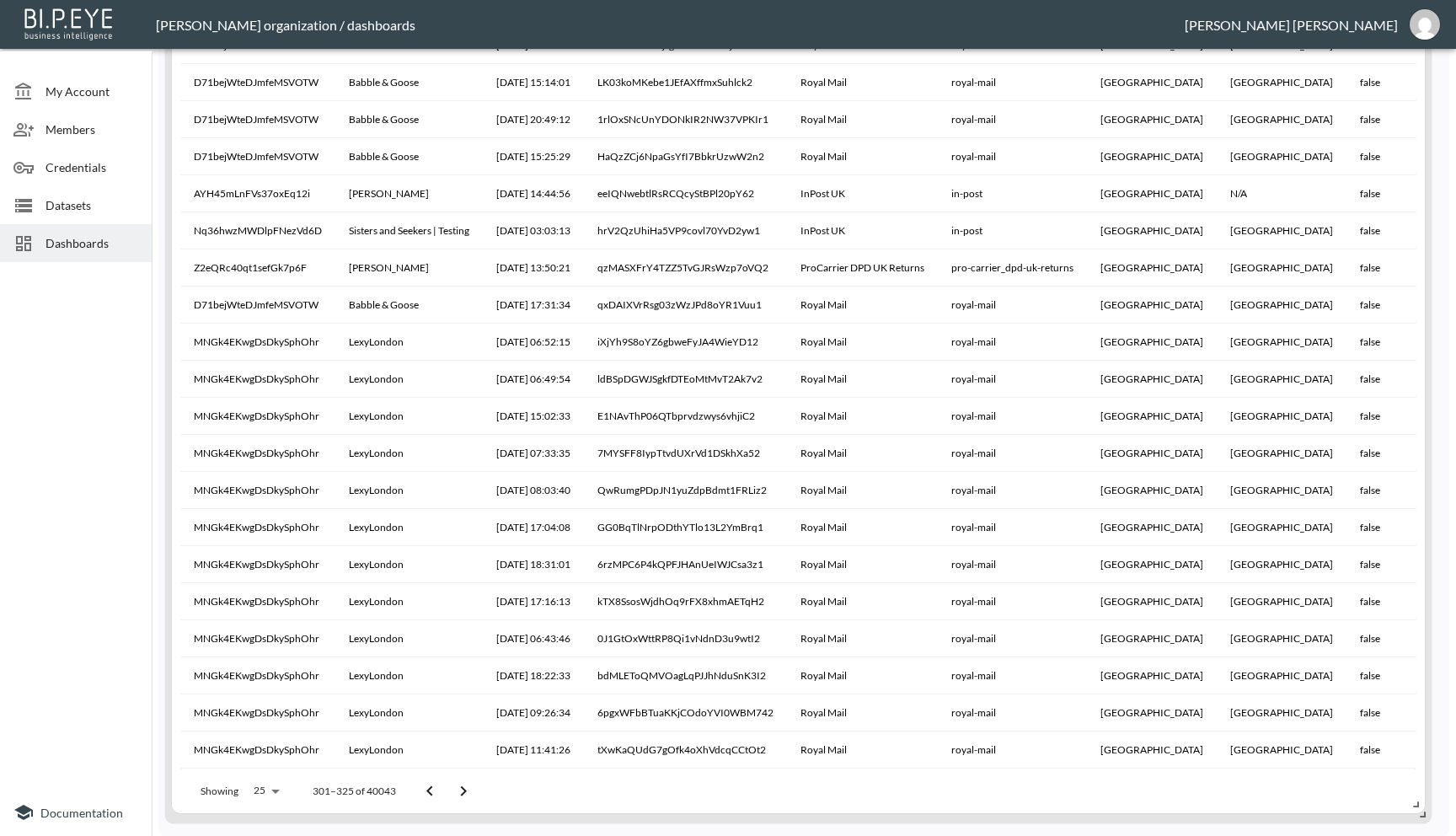
click at [448, 789] on button "Go to next page" at bounding box center [463, 791] width 34 height 34
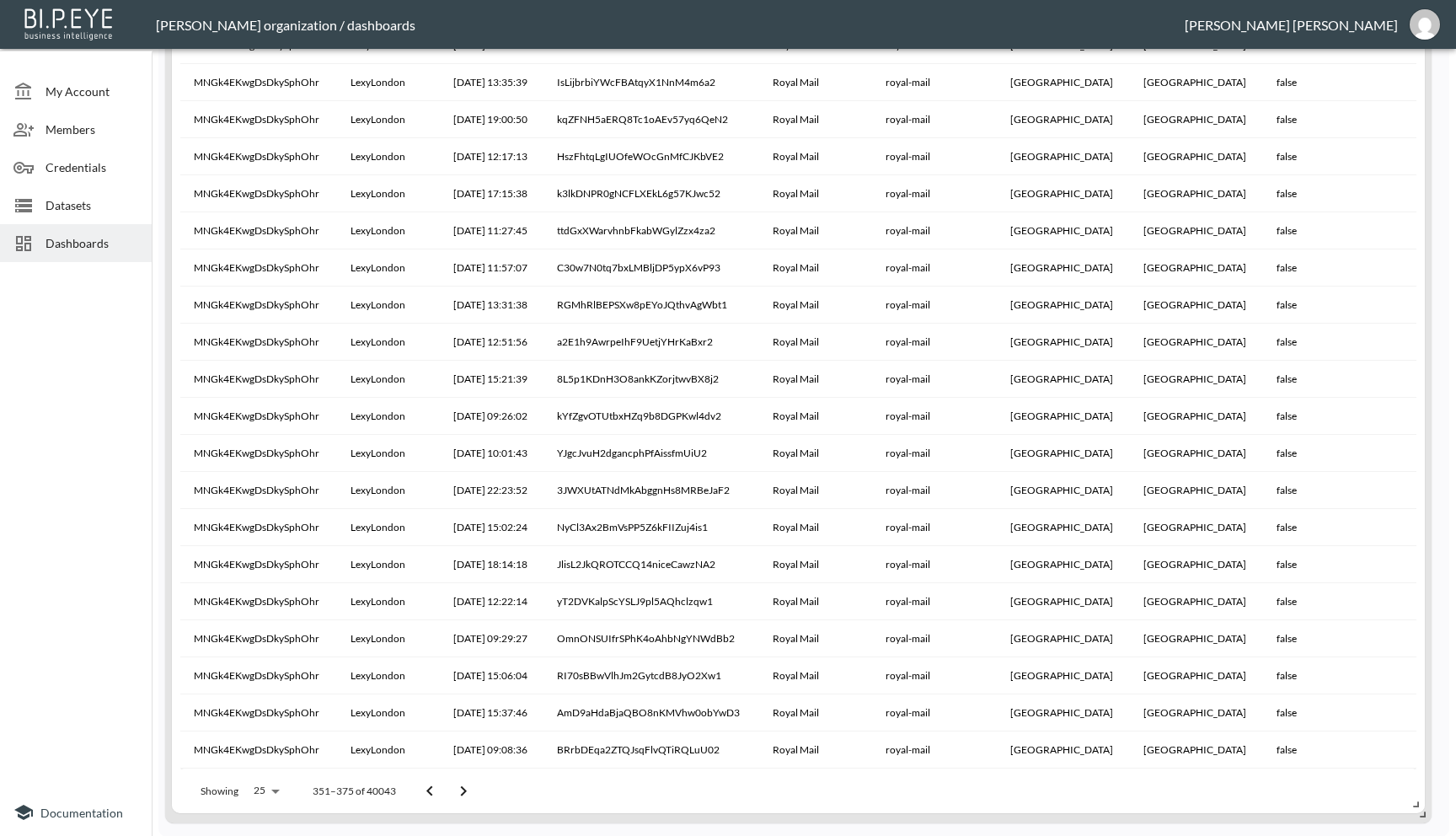
click at [448, 789] on button "Go to next page" at bounding box center [463, 791] width 34 height 34
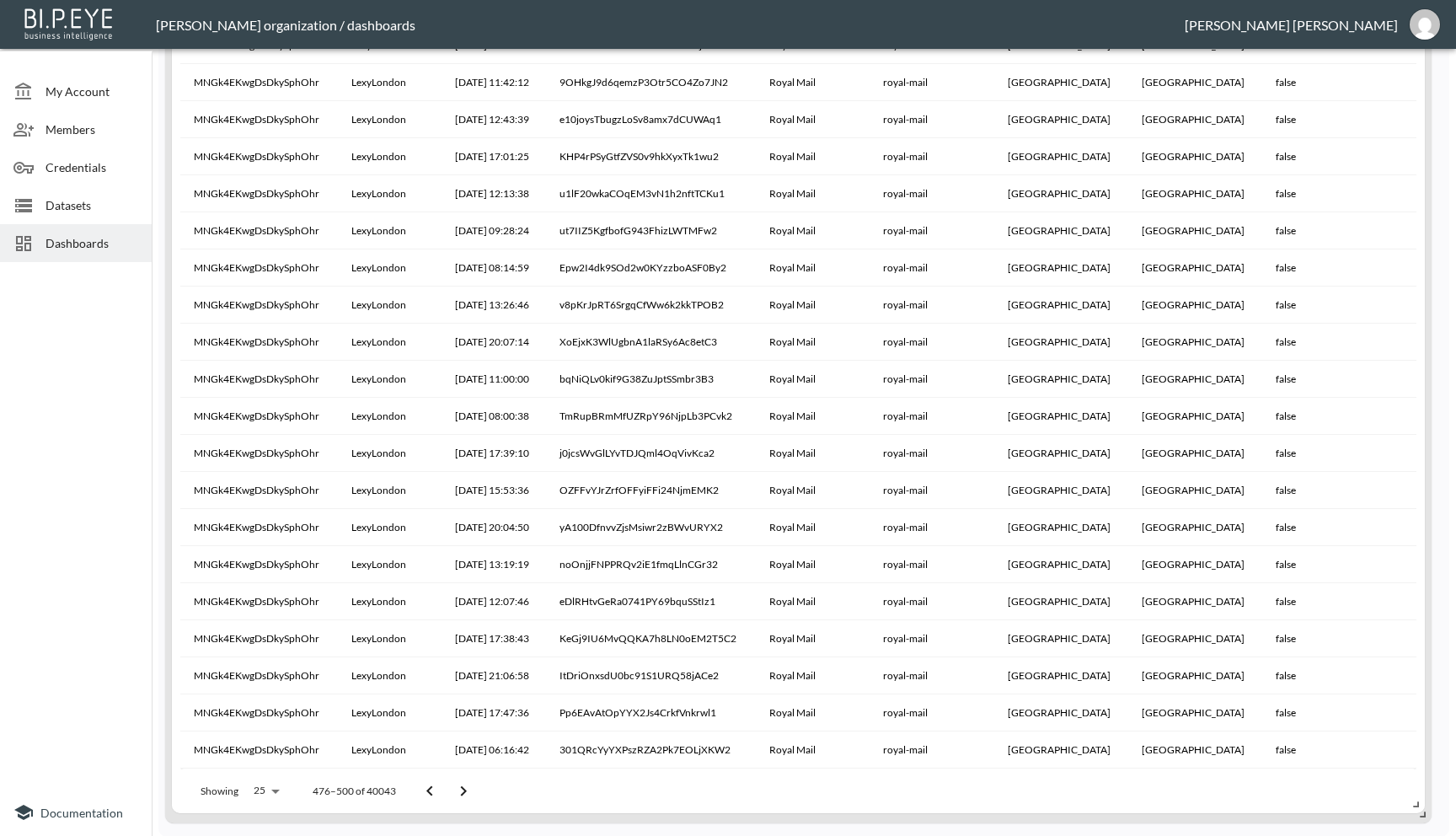
click at [448, 789] on button "Go to next page" at bounding box center [463, 791] width 34 height 34
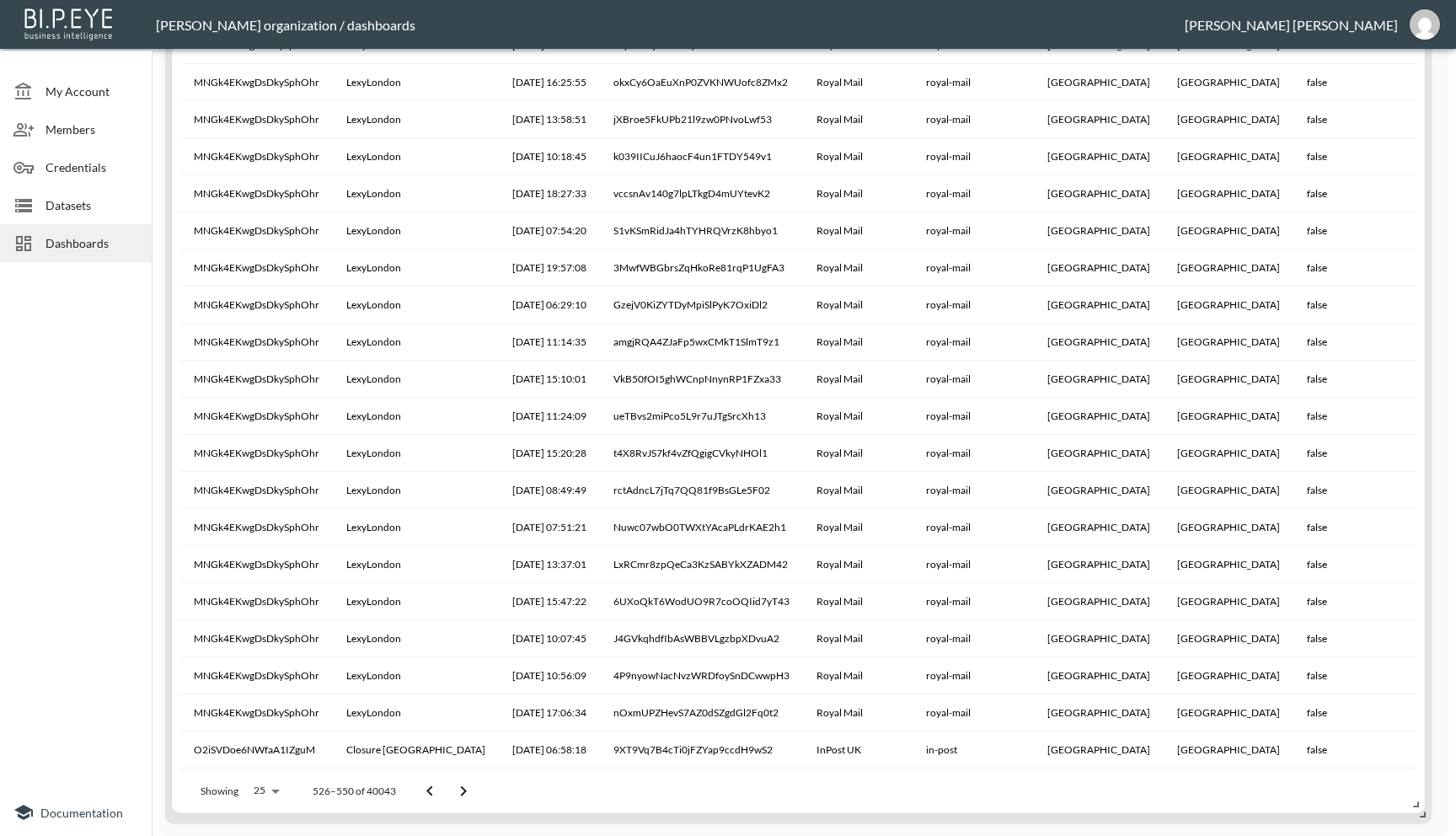
click at [448, 789] on button "Go to next page" at bounding box center [463, 791] width 34 height 34
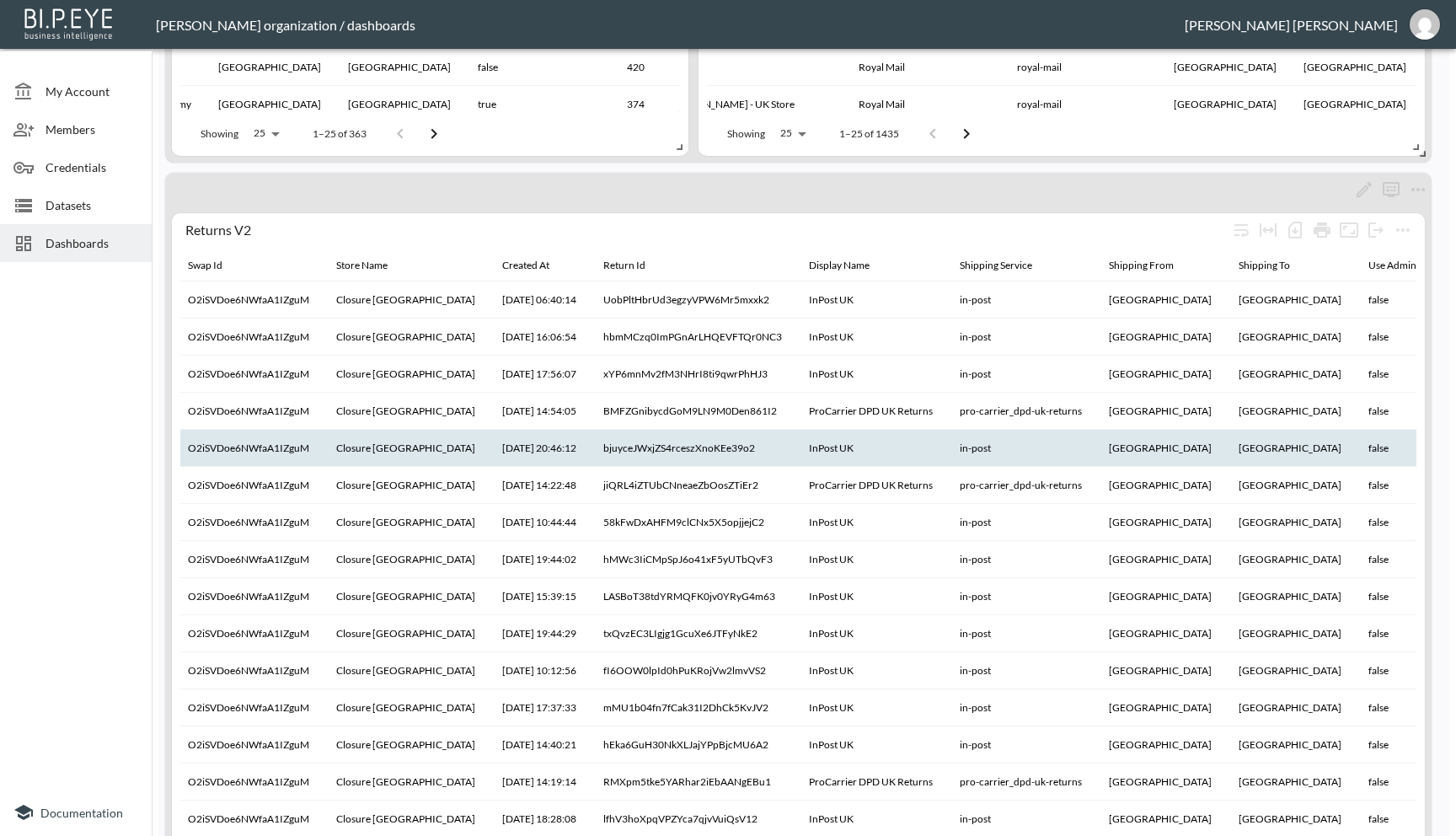
scroll to position [0, 0]
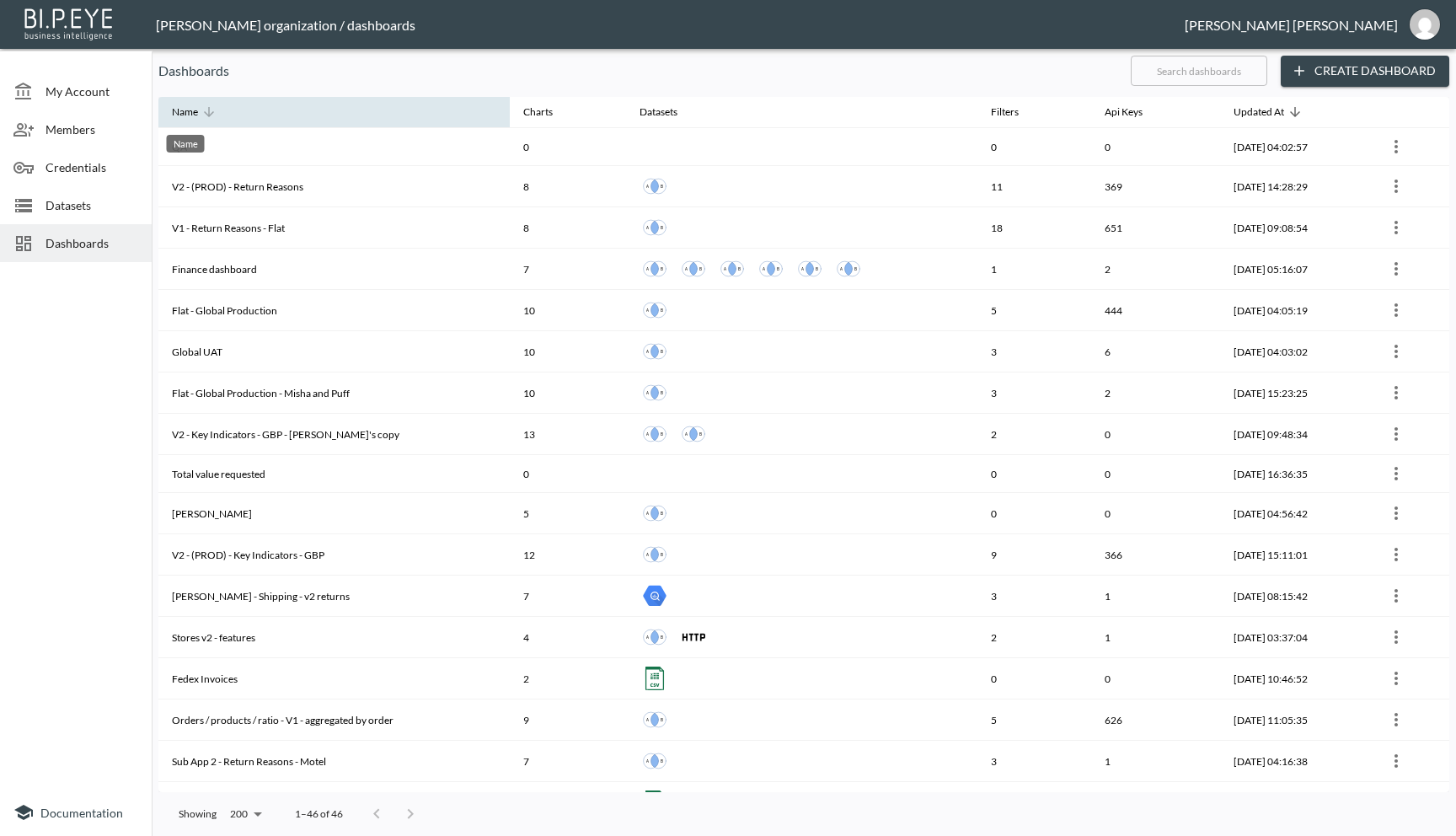
click at [193, 111] on div "Name" at bounding box center [185, 111] width 26 height 20
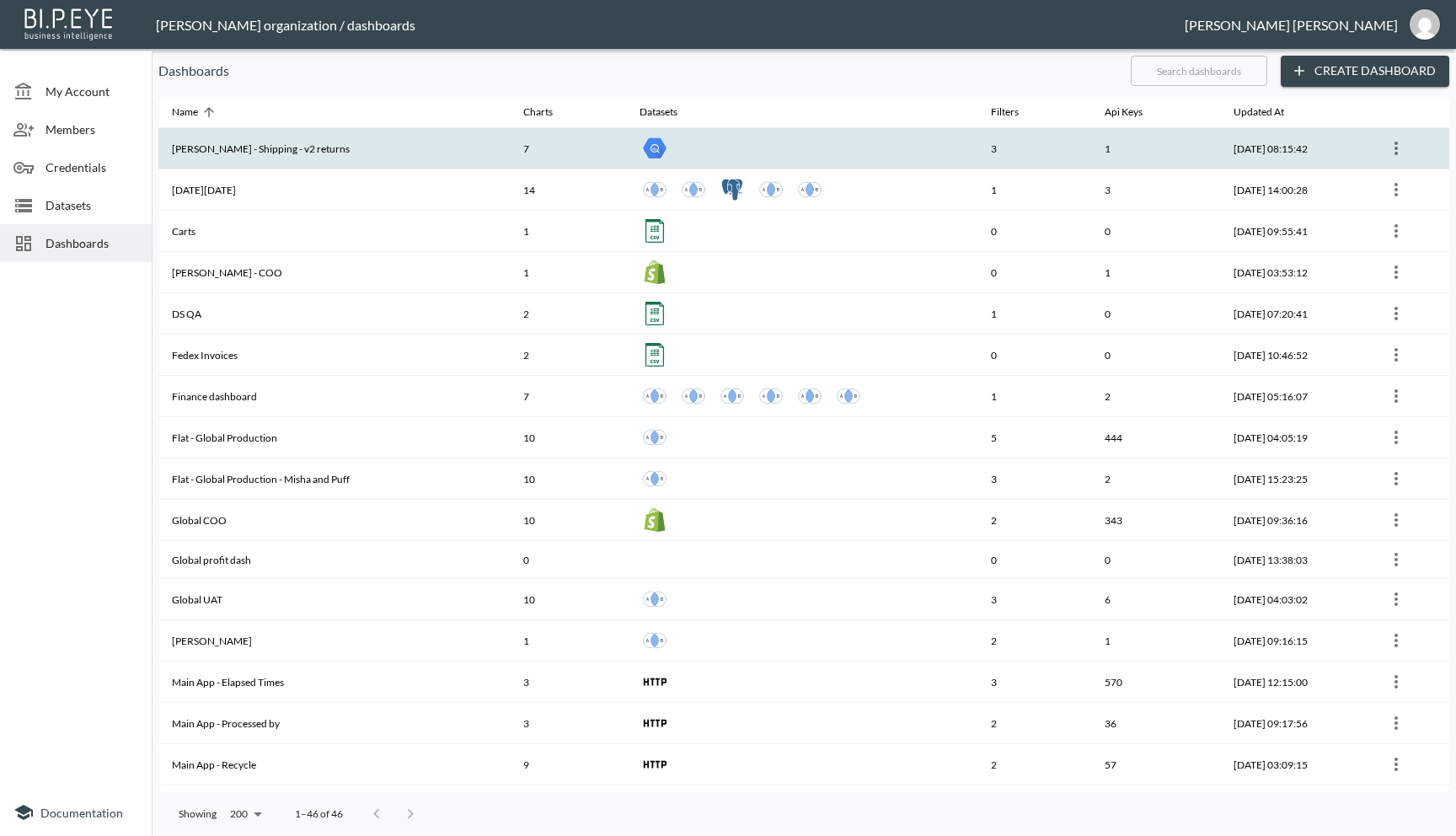
click at [293, 158] on th "Barkia - James - Shipping - v2 returns" at bounding box center [334, 148] width 351 height 42
